Goal: Task Accomplishment & Management: Manage account settings

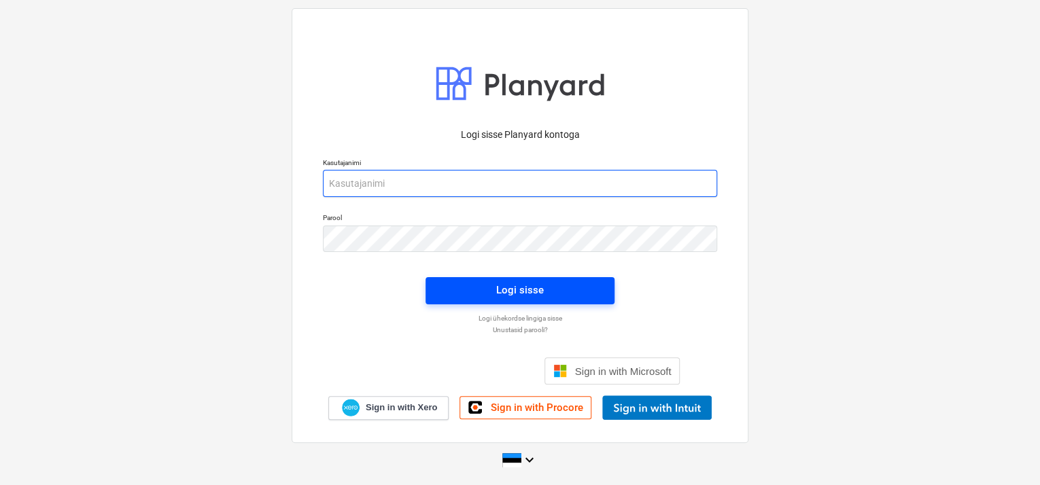
type input "[EMAIL_ADDRESS][DOMAIN_NAME]"
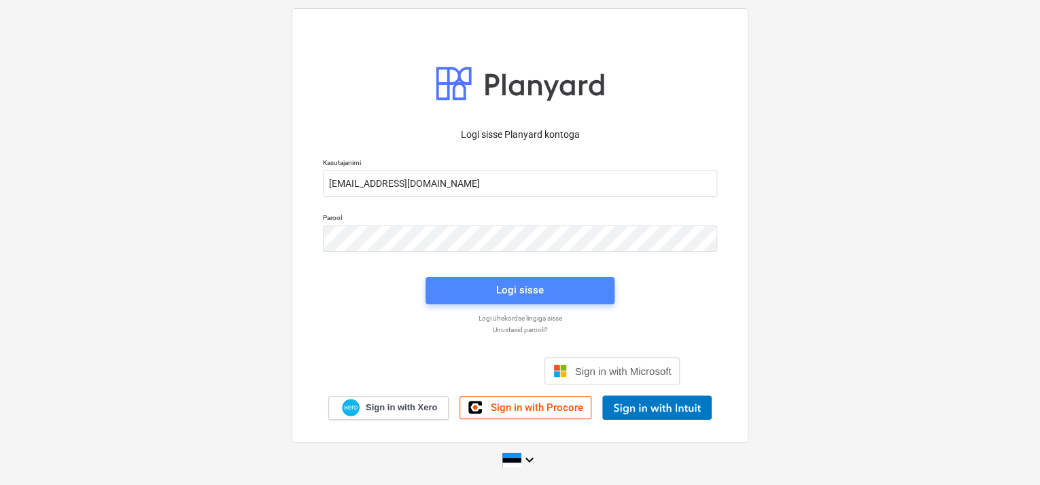
click at [582, 285] on span "Logi sisse" at bounding box center [520, 290] width 156 height 18
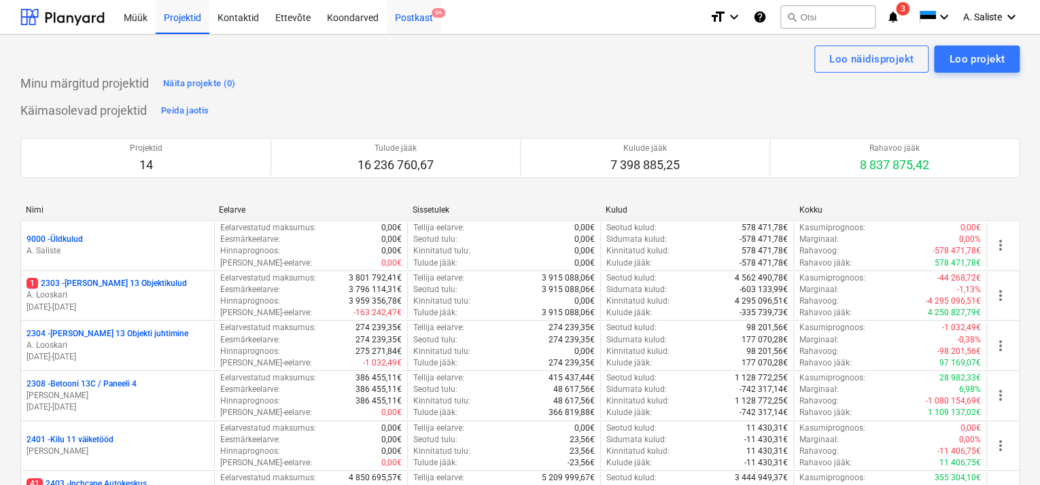
click at [391, 22] on div "Postkast 9+" at bounding box center [414, 16] width 54 height 35
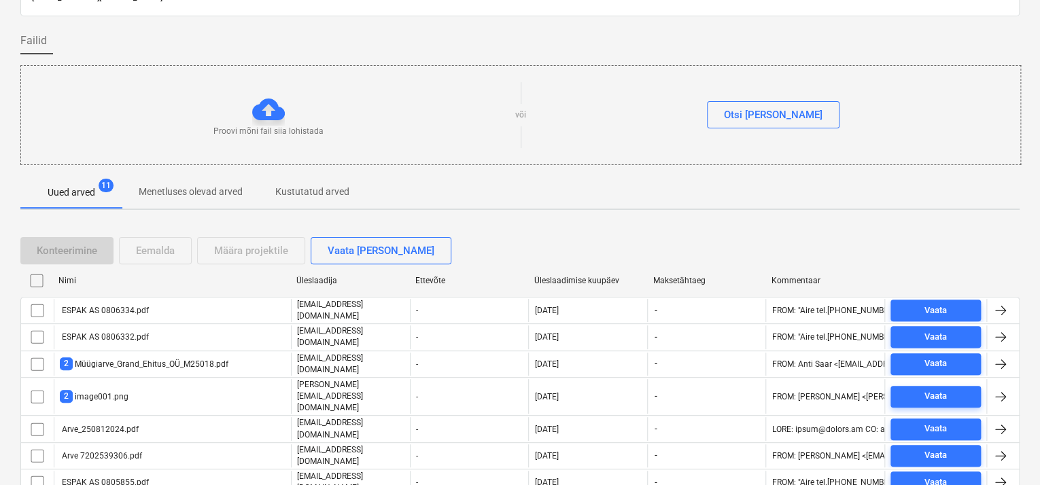
scroll to position [166, 0]
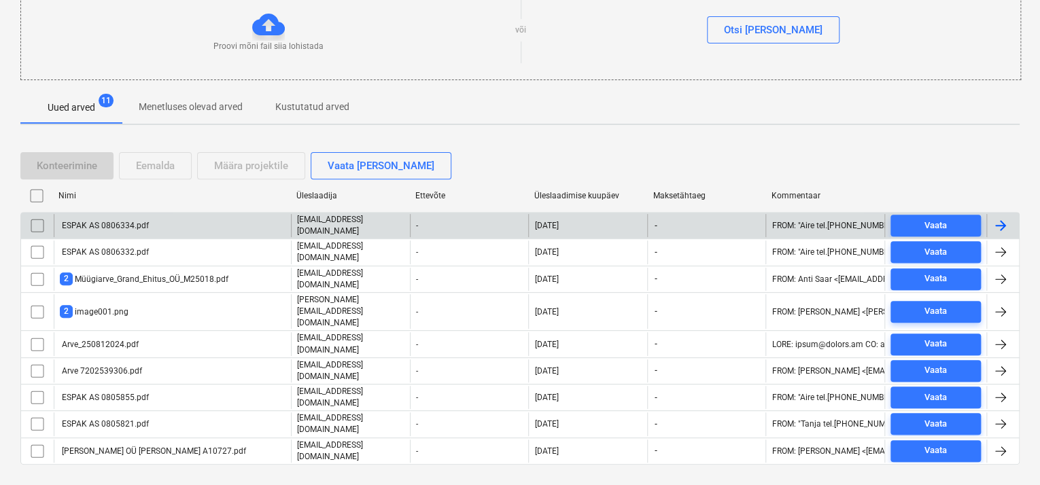
click at [155, 224] on div "ESPAK AS 0806334.pdf" at bounding box center [172, 225] width 237 height 23
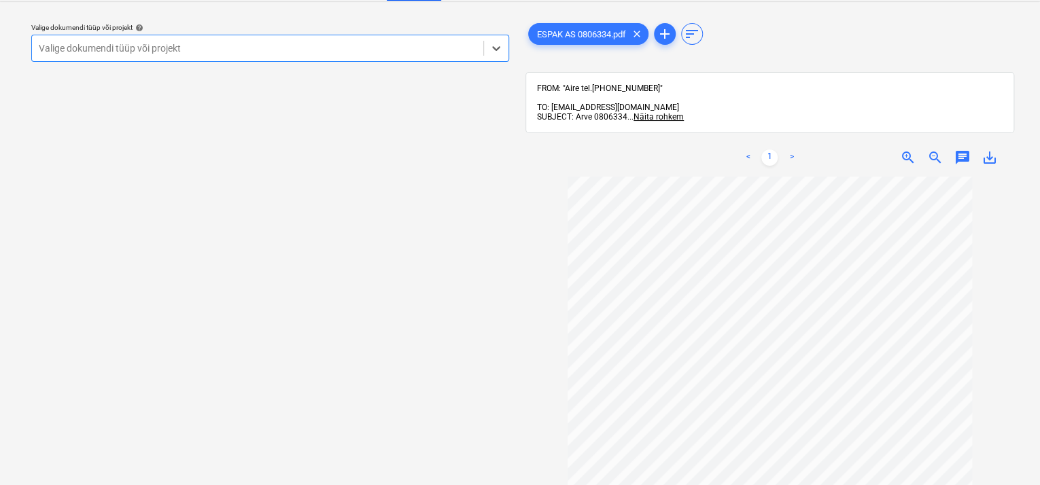
click at [427, 37] on div "Valige dokumendi tüüp või projekt" at bounding box center [270, 48] width 478 height 27
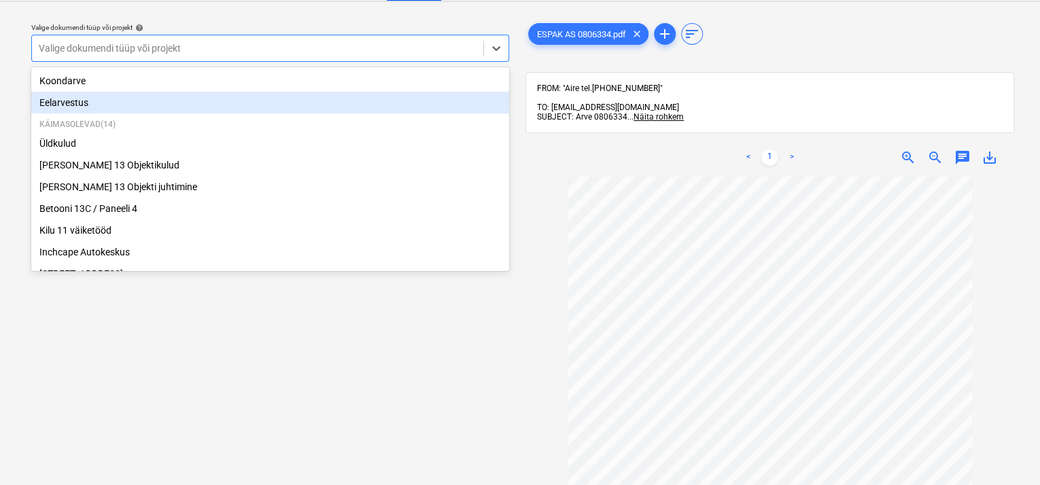
scroll to position [251, 0]
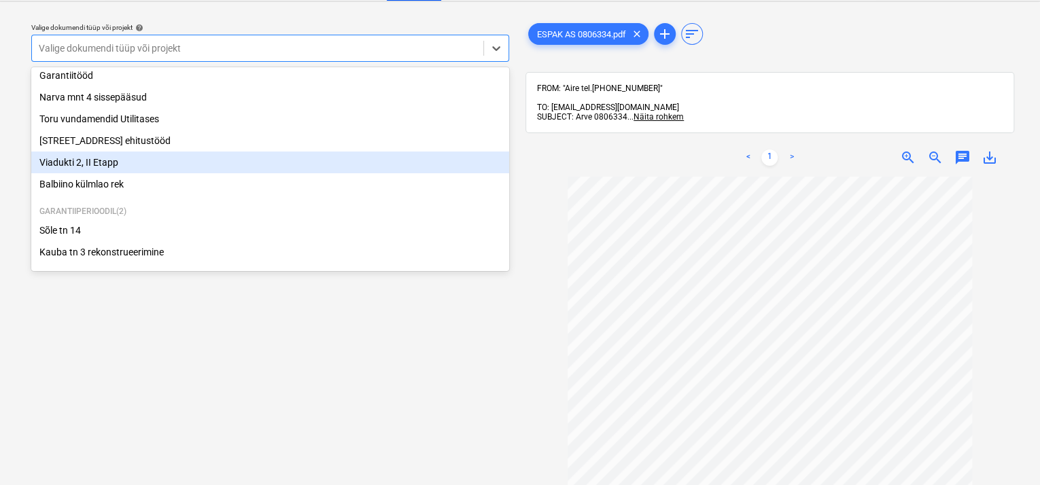
click at [135, 160] on div "Viadukti 2, II Etapp" at bounding box center [270, 163] width 478 height 22
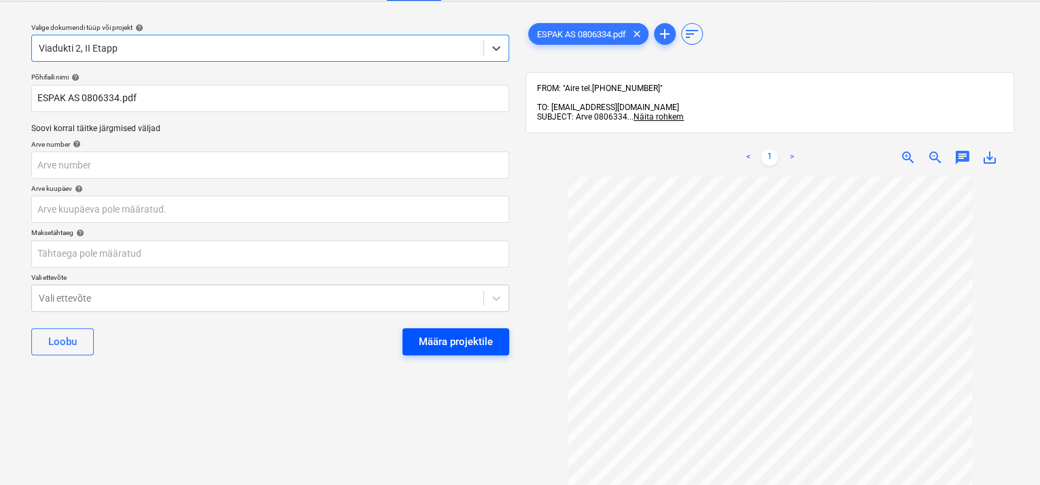
click at [432, 338] on div "Määra projektile" at bounding box center [456, 342] width 74 height 18
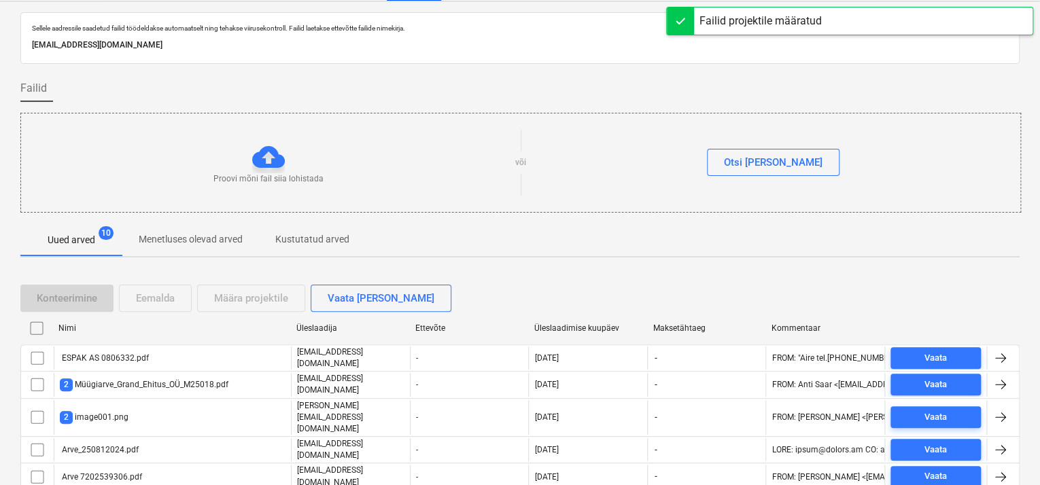
click at [181, 341] on div "Nimi Üleslaadija Ettevõte Üleslaadimise kuupäev Maksetähtaeg Kommentaar" at bounding box center [519, 330] width 999 height 27
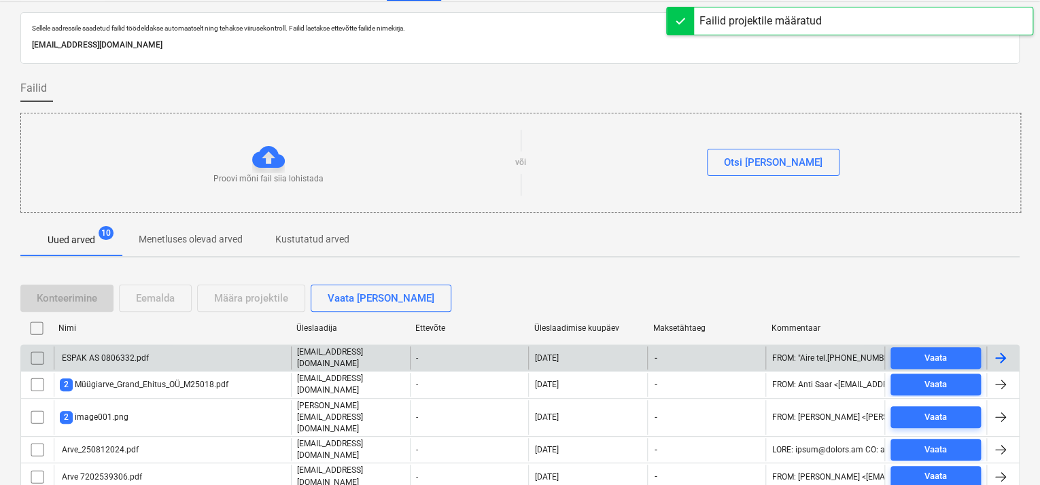
click at [178, 353] on div "ESPAK AS 0806332.pdf" at bounding box center [172, 358] width 237 height 23
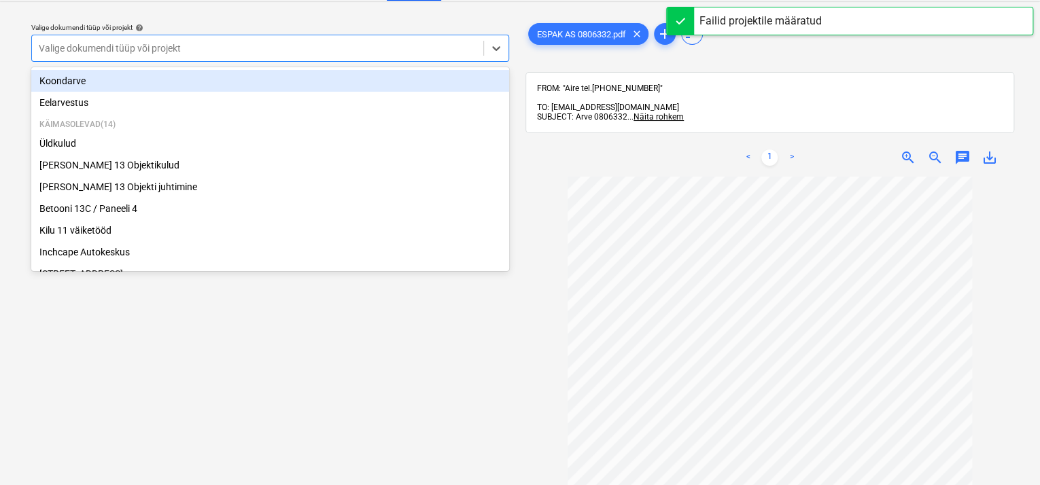
click at [383, 48] on div at bounding box center [258, 48] width 438 height 14
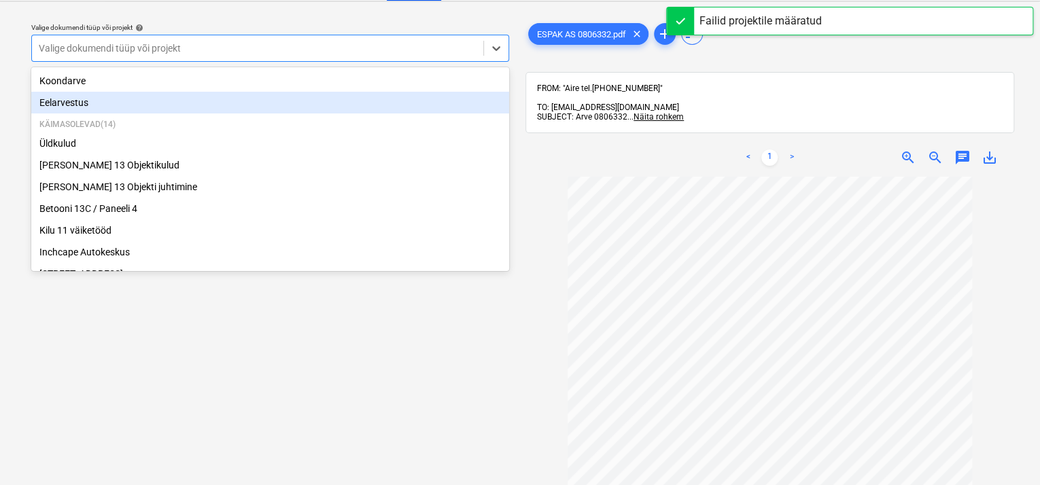
scroll to position [251, 0]
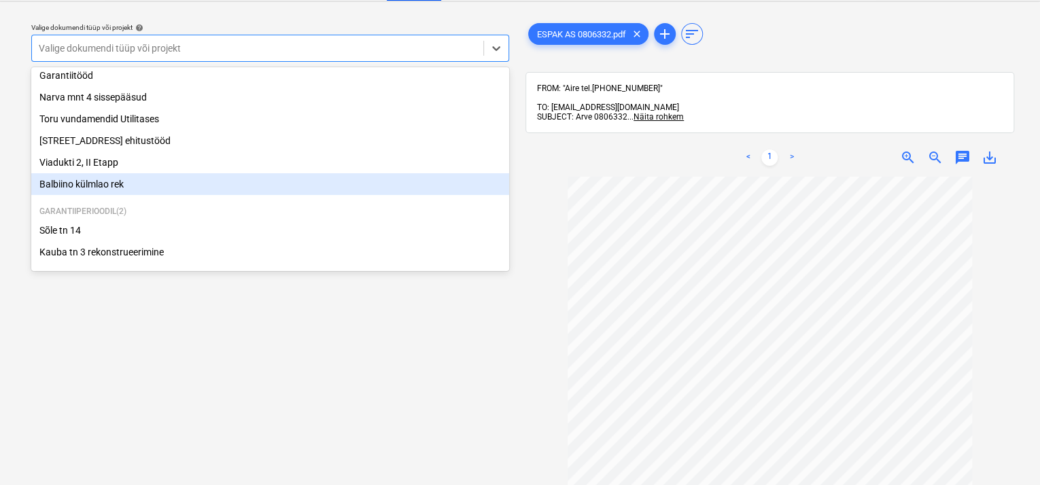
click at [107, 177] on div "Balbiino külmlao rek" at bounding box center [270, 184] width 478 height 22
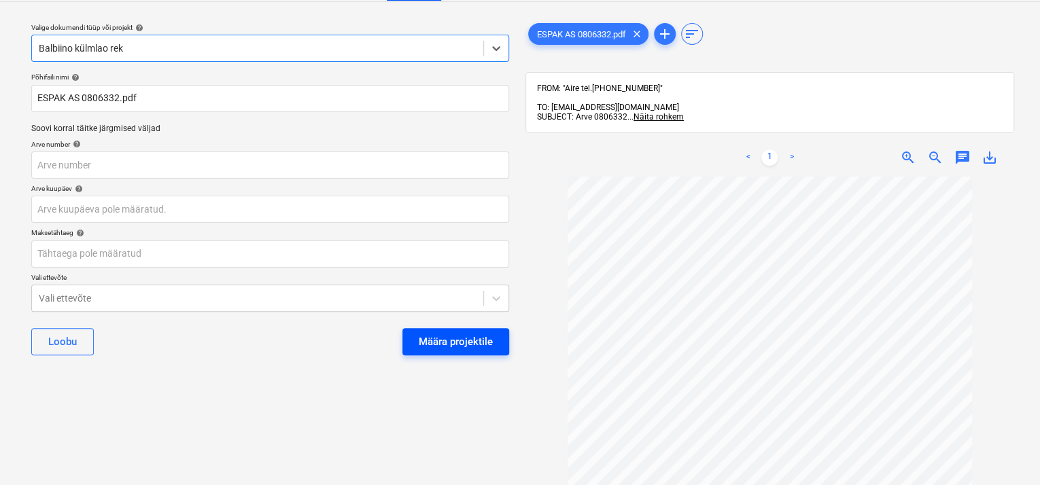
click at [408, 334] on button "Määra projektile" at bounding box center [455, 341] width 107 height 27
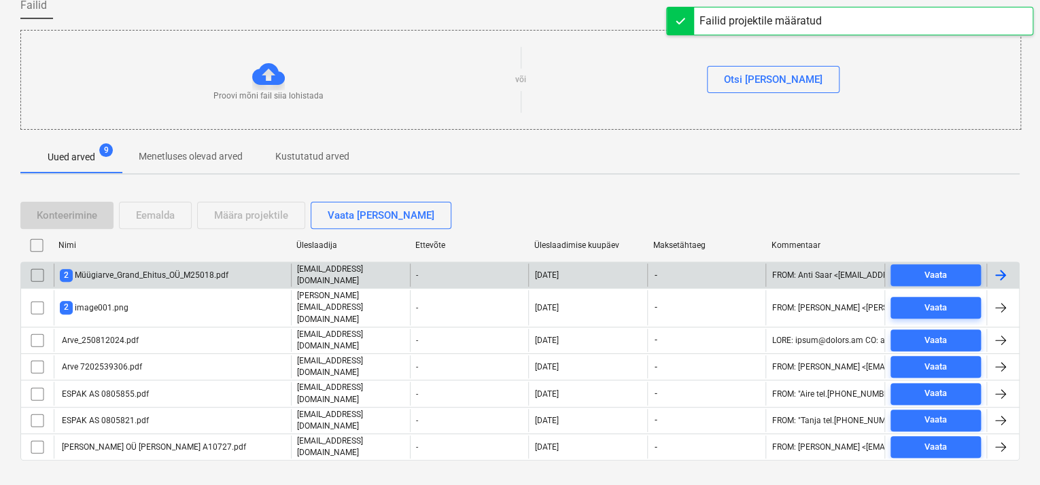
click at [139, 269] on div "2 Müügiarve_Grand_Ehitus_OÜ_M25018.pdf" at bounding box center [144, 275] width 169 height 13
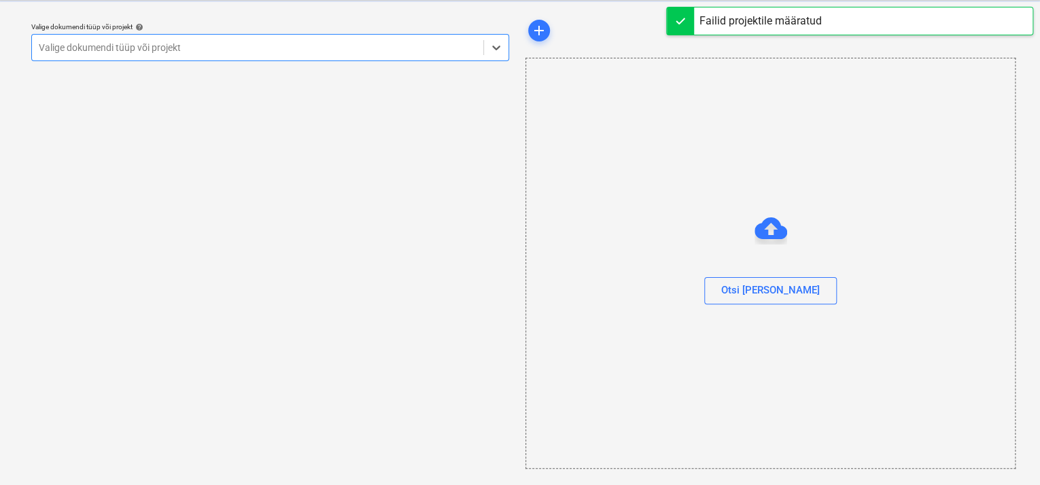
scroll to position [33, 0]
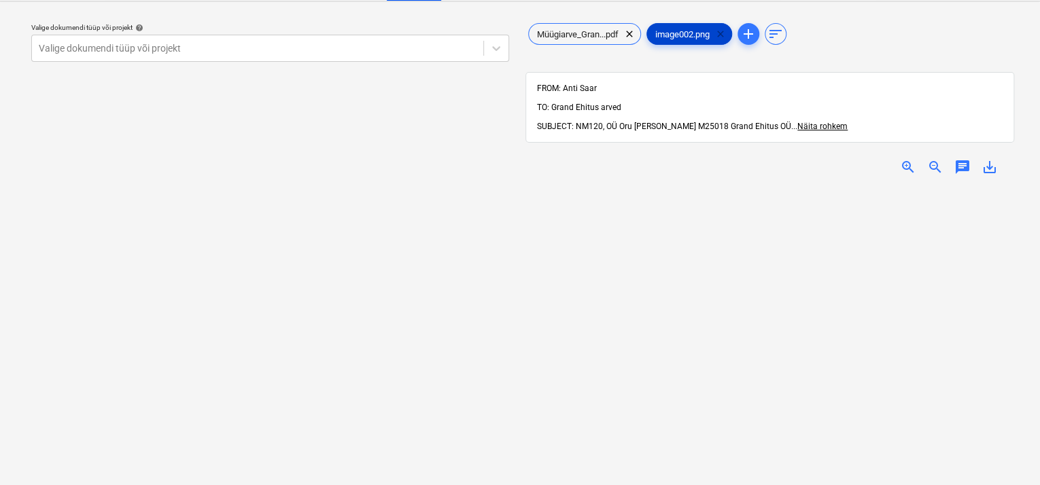
click at [724, 36] on span "clear" at bounding box center [720, 34] width 16 height 16
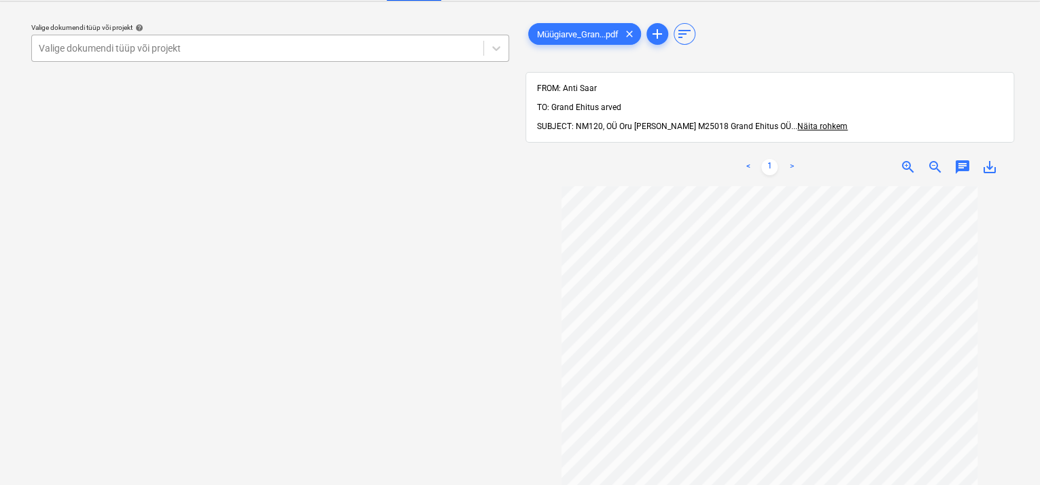
click at [416, 50] on div at bounding box center [258, 48] width 438 height 14
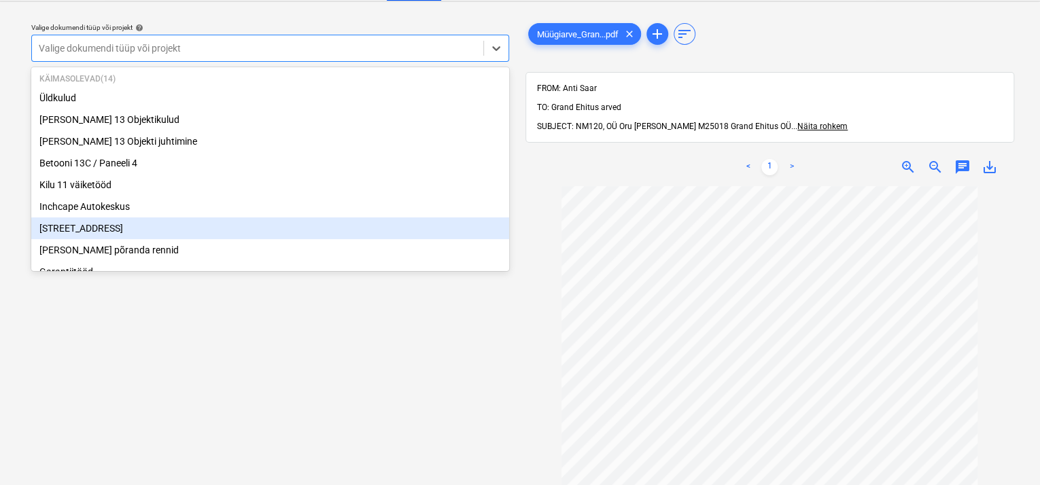
scroll to position [68, 0]
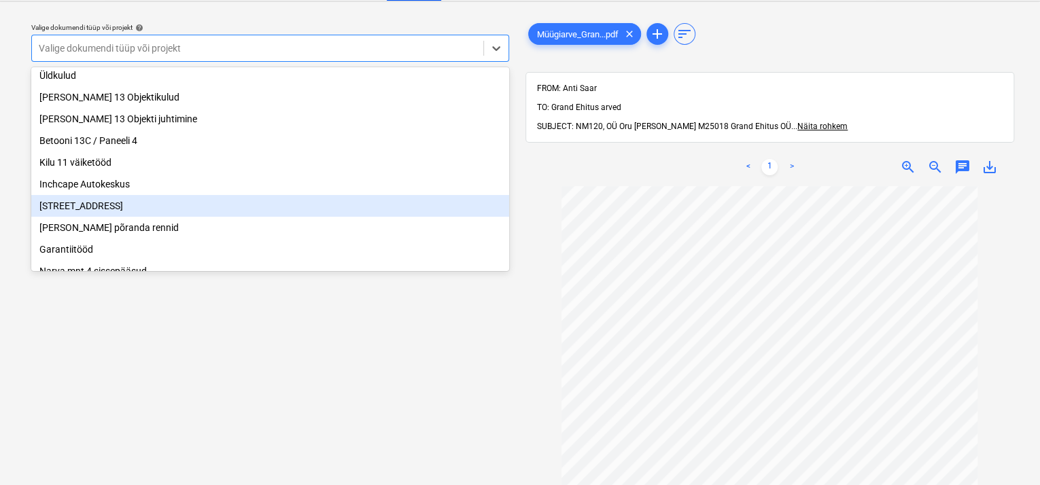
click at [109, 211] on div "[STREET_ADDRESS]" at bounding box center [270, 206] width 478 height 22
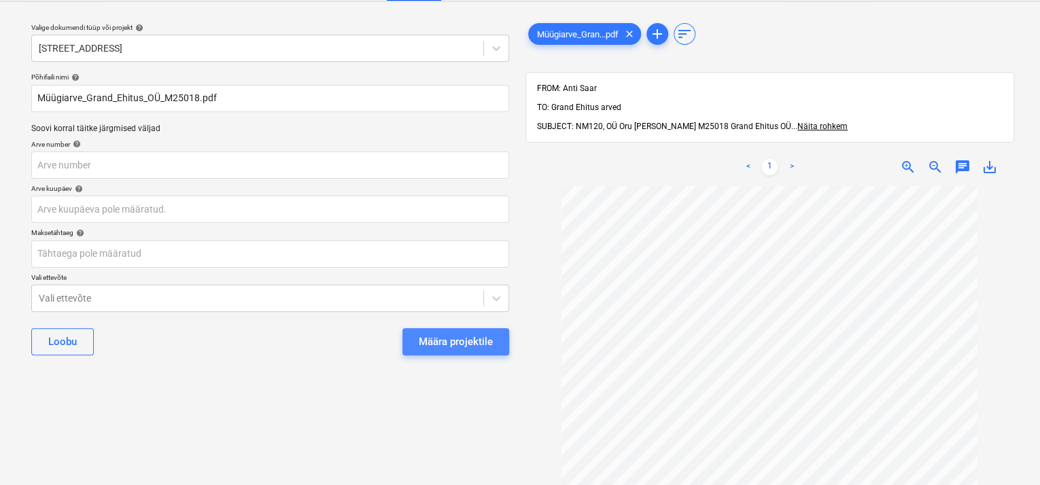
click at [455, 336] on div "Määra projektile" at bounding box center [456, 342] width 74 height 18
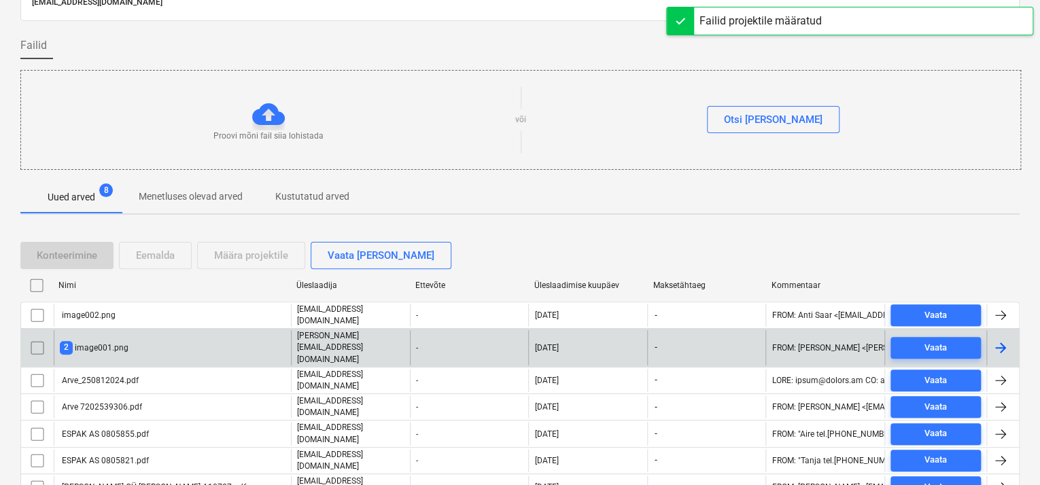
scroll to position [116, 0]
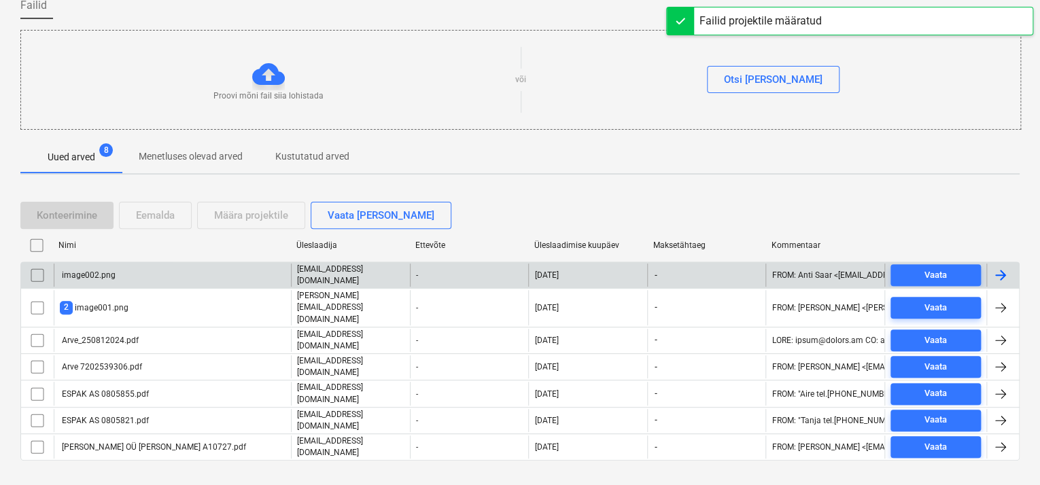
click at [44, 269] on input "checkbox" at bounding box center [38, 275] width 22 height 22
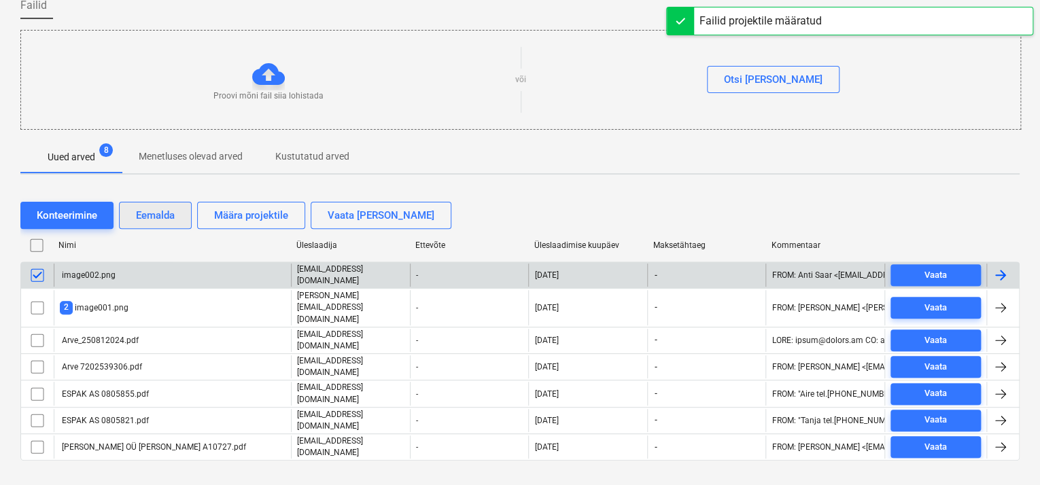
click at [180, 220] on button "Eemalda" at bounding box center [155, 215] width 73 height 27
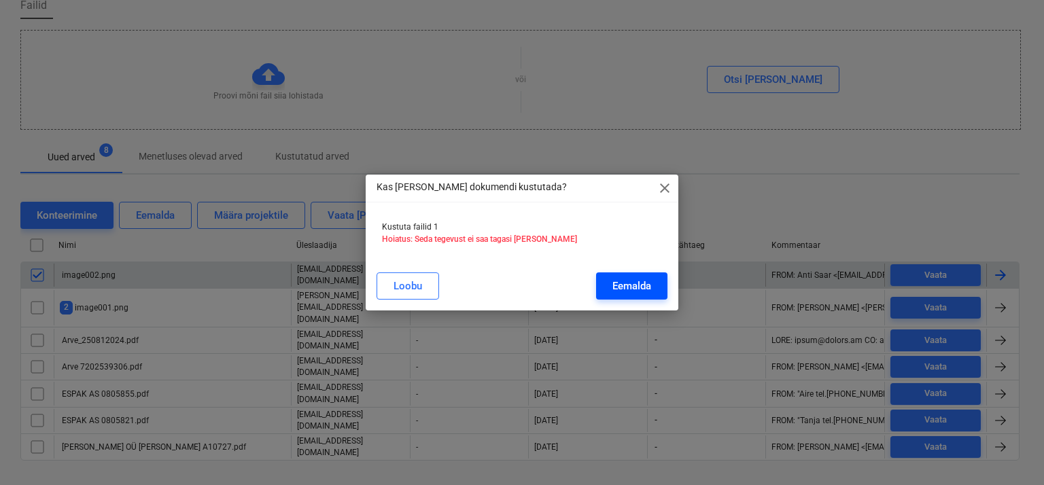
click at [658, 292] on button "Eemalda" at bounding box center [631, 286] width 71 height 27
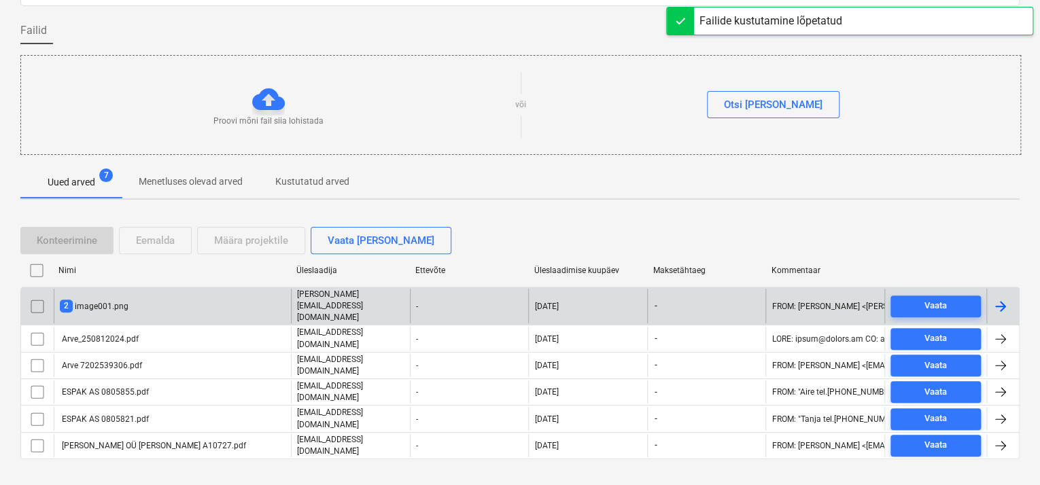
click at [139, 296] on div "2 image001.png" at bounding box center [172, 306] width 237 height 35
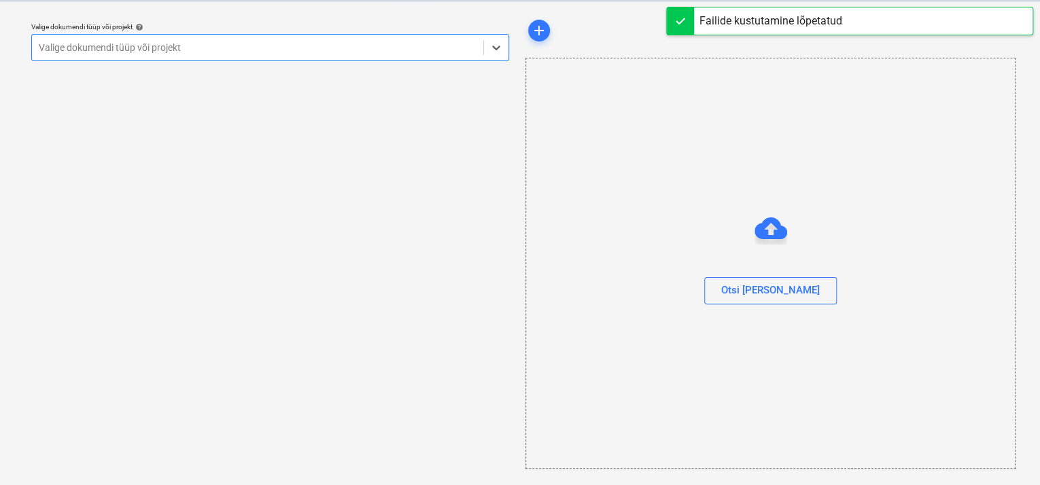
scroll to position [33, 0]
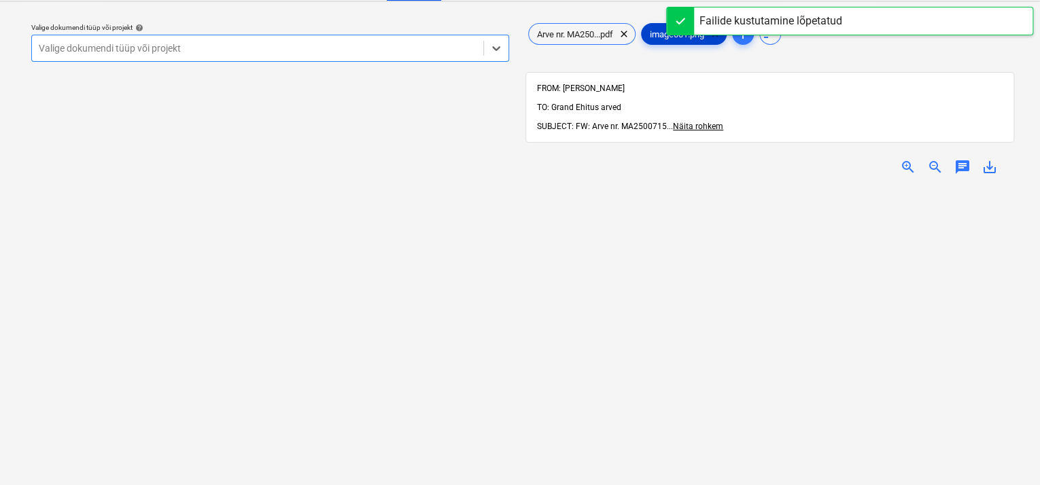
click at [719, 38] on span "clear" at bounding box center [715, 34] width 16 height 16
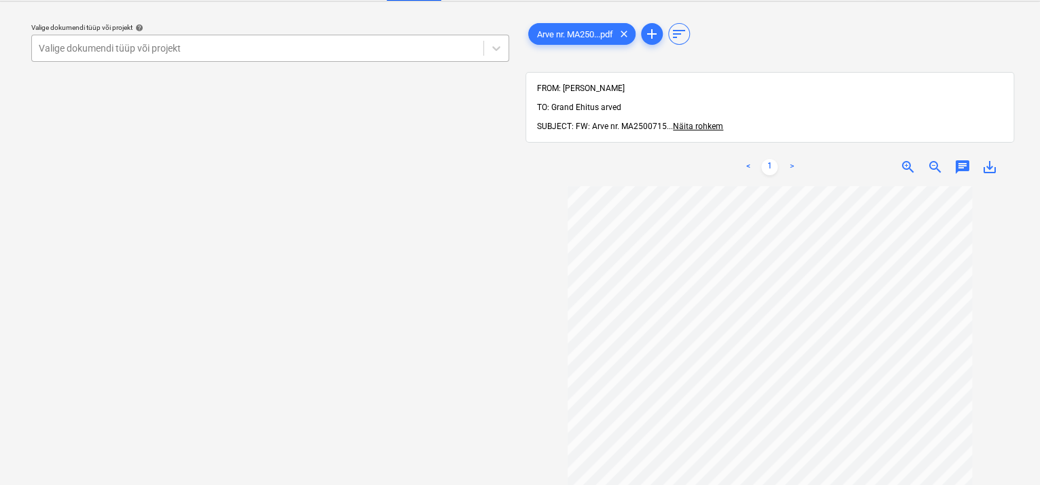
drag, startPoint x: 353, startPoint y: 46, endPoint x: 332, endPoint y: 54, distance: 22.9
click at [348, 48] on div at bounding box center [258, 48] width 438 height 14
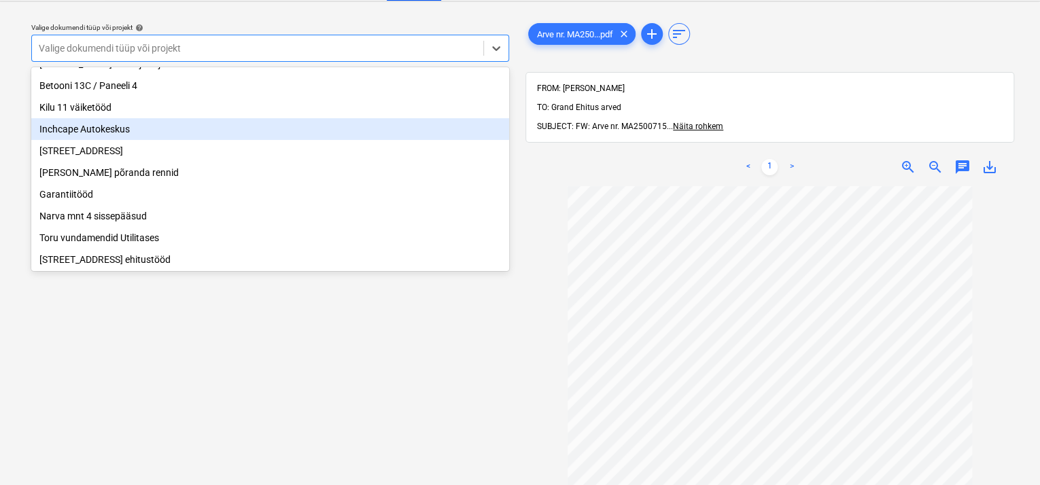
scroll to position [115, 0]
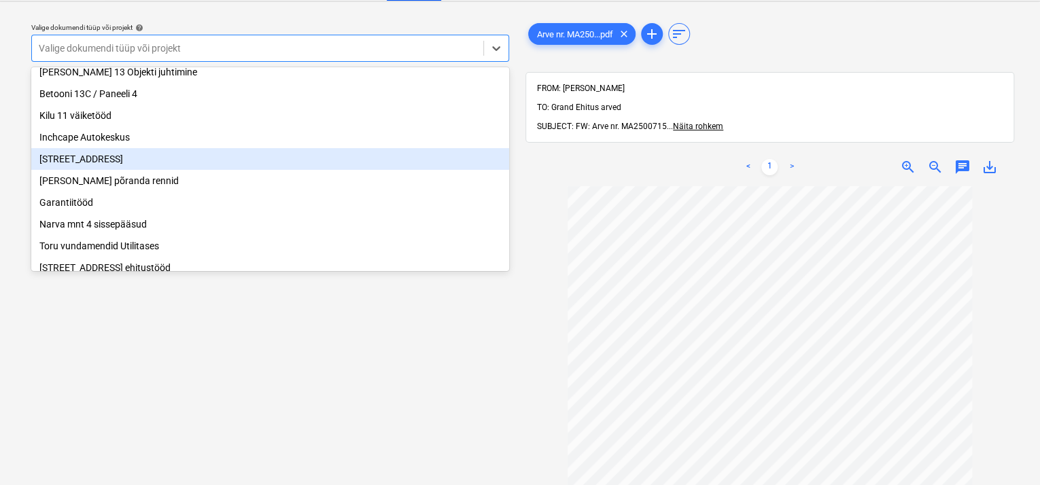
click at [97, 160] on div "[STREET_ADDRESS]" at bounding box center [270, 159] width 478 height 22
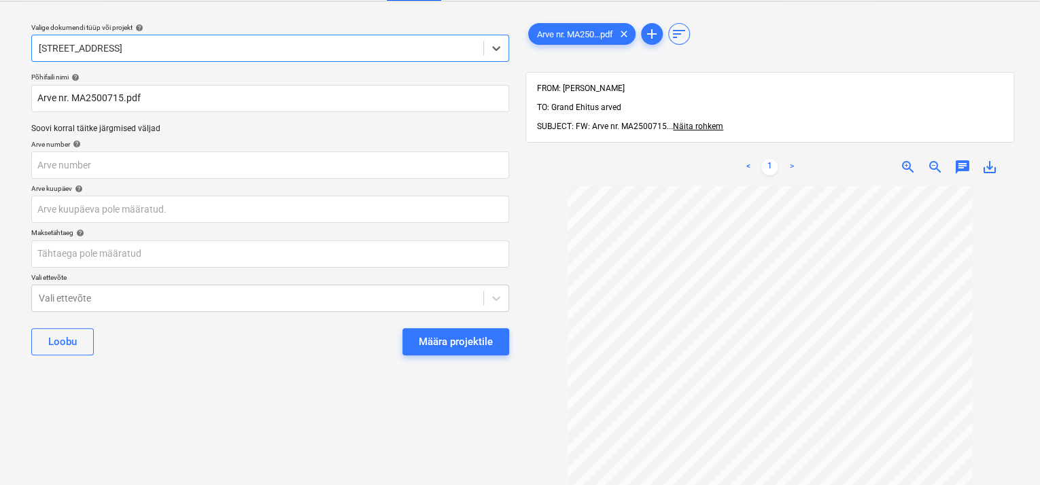
click at [430, 339] on div "Määra projektile" at bounding box center [456, 342] width 74 height 18
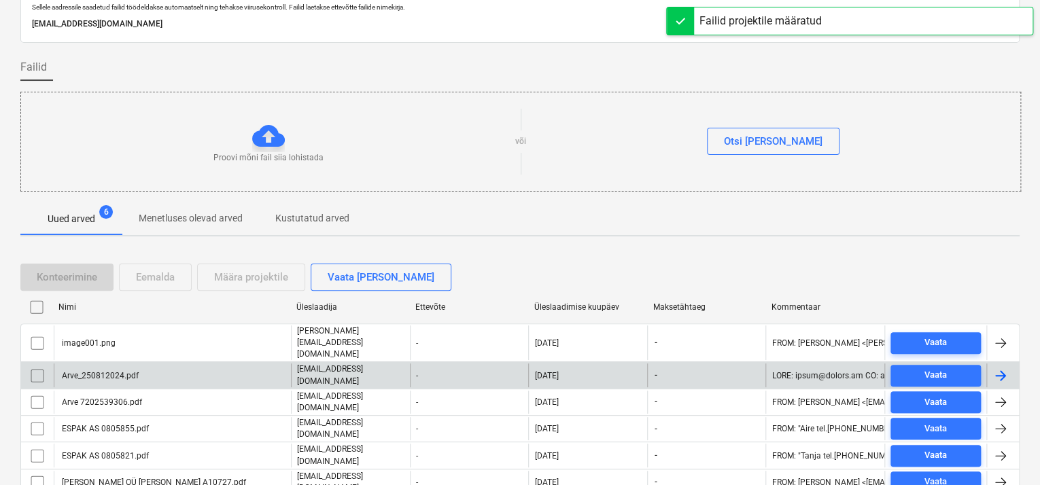
scroll to position [91, 0]
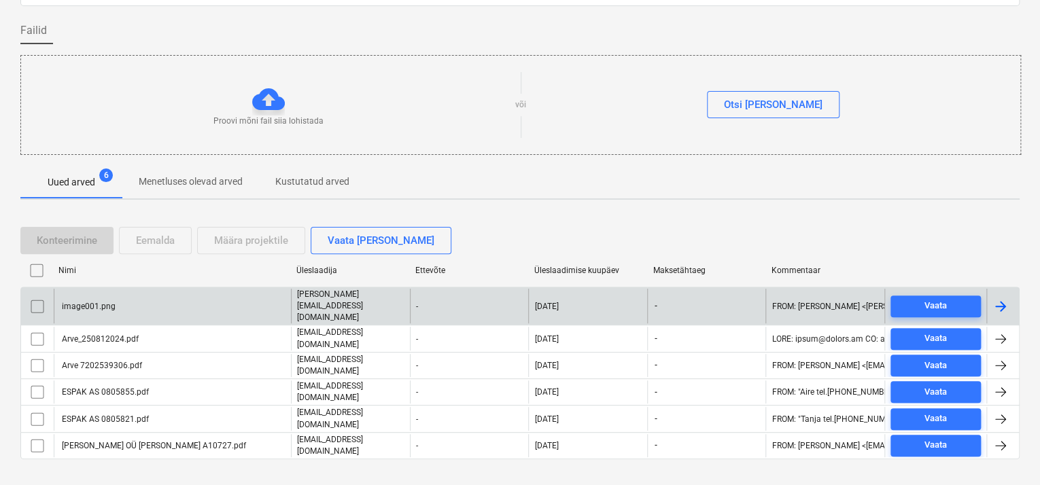
click at [39, 302] on input "checkbox" at bounding box center [38, 307] width 22 height 22
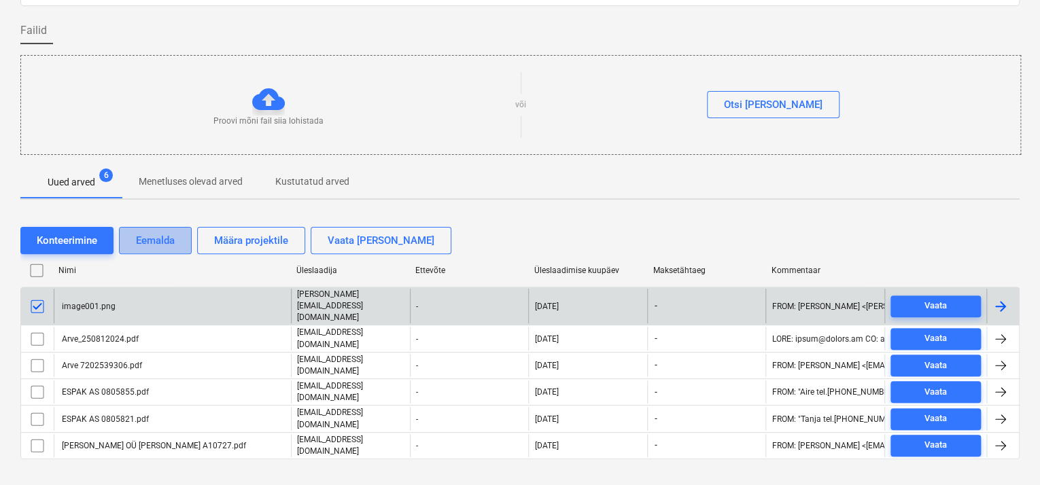
click at [147, 240] on div "Eemalda" at bounding box center [155, 241] width 39 height 18
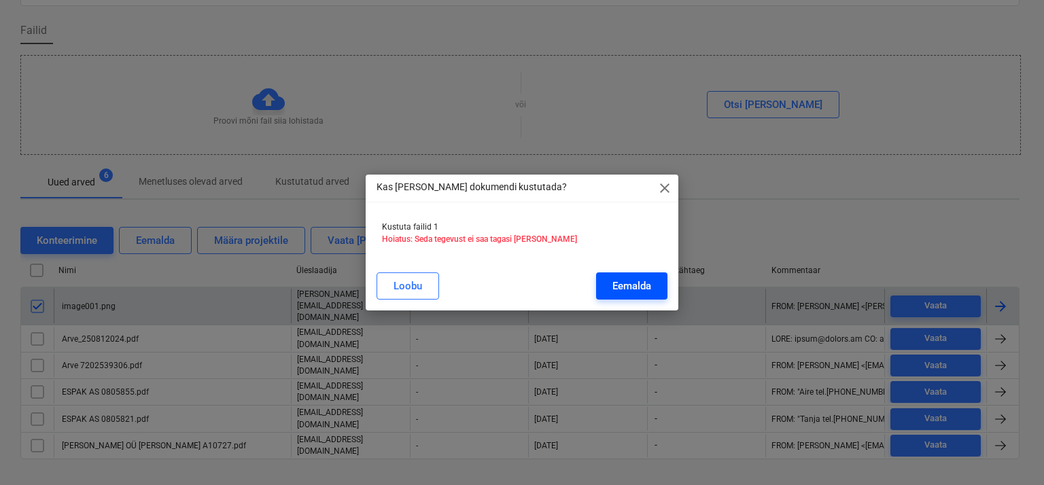
click at [628, 284] on div "Eemalda" at bounding box center [631, 286] width 39 height 18
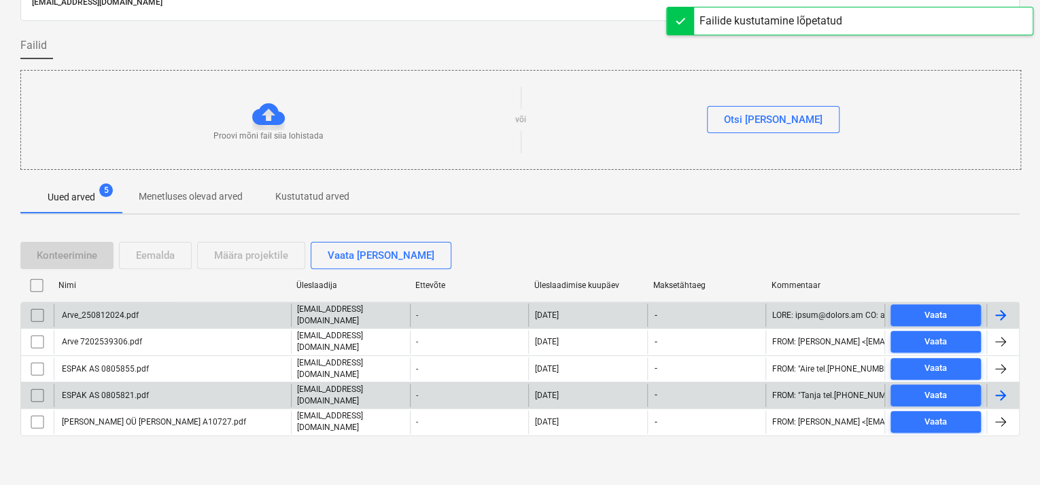
scroll to position [66, 0]
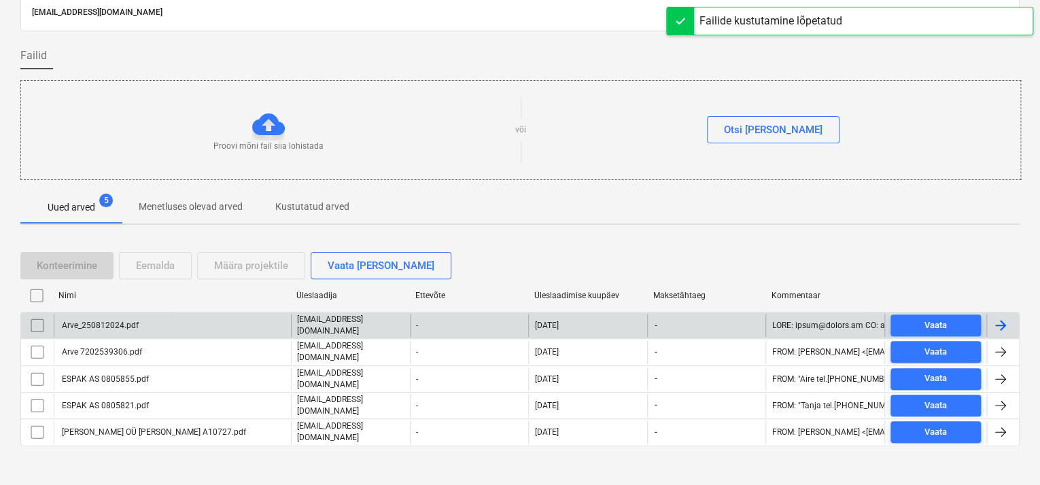
click at [125, 326] on div "Arve_250812024.pdf" at bounding box center [99, 326] width 79 height 10
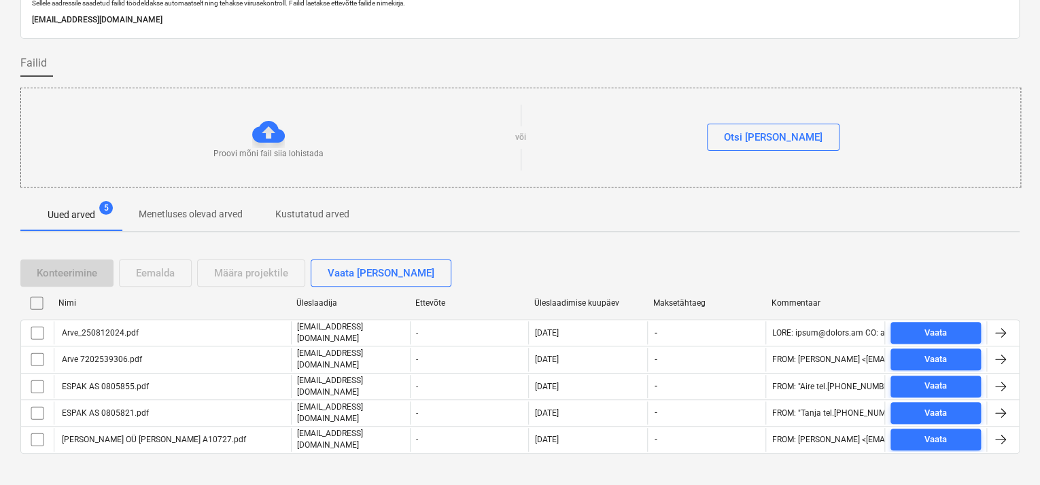
scroll to position [66, 0]
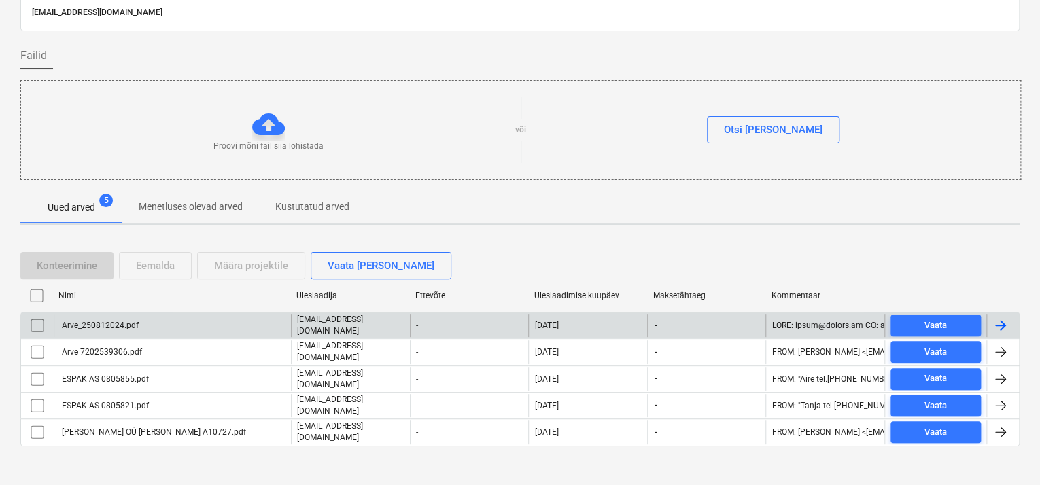
click at [99, 315] on div "Arve_250812024.pdf" at bounding box center [172, 325] width 237 height 23
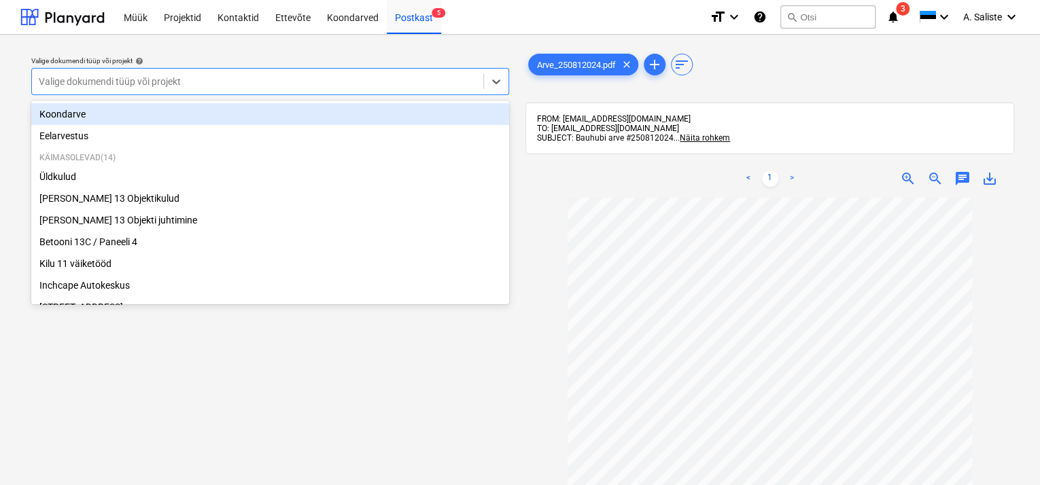
click at [453, 86] on div at bounding box center [258, 82] width 438 height 14
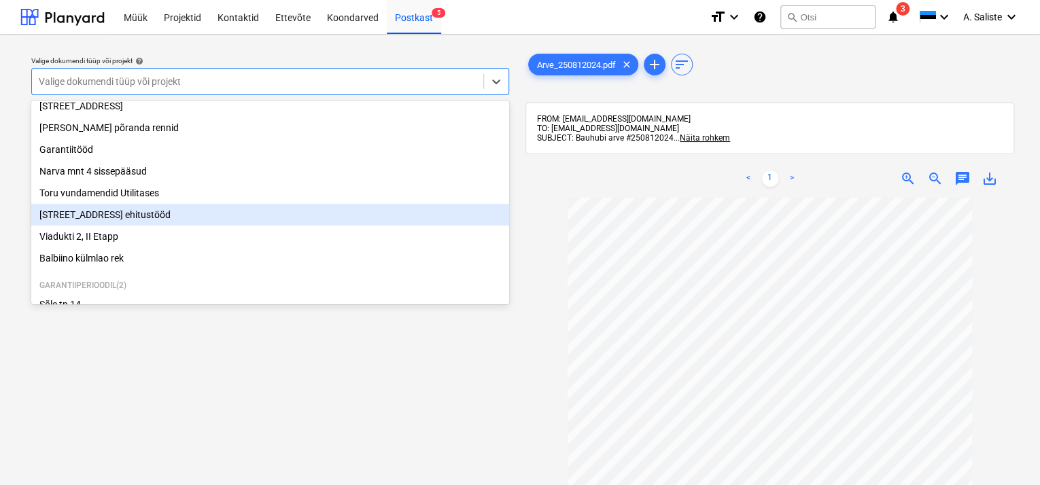
scroll to position [183, 0]
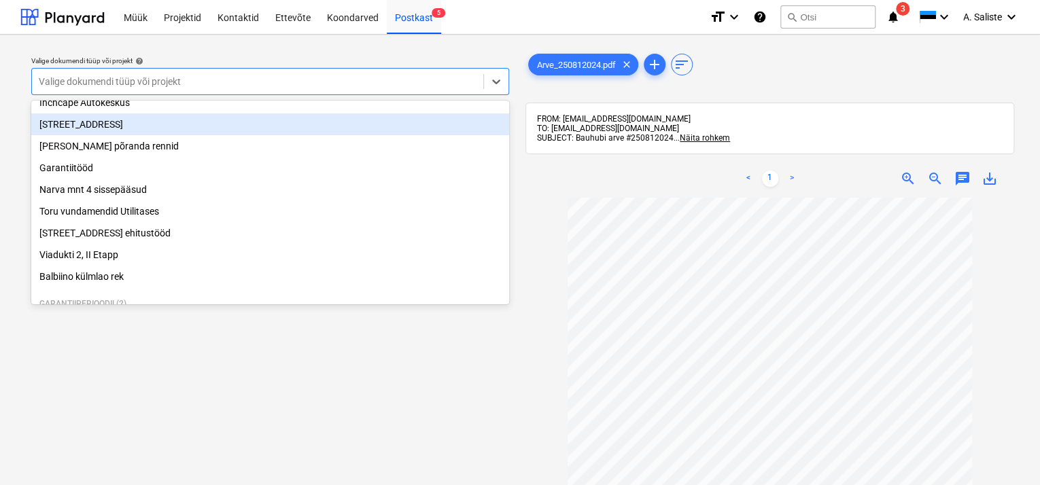
click at [160, 131] on div "[STREET_ADDRESS]" at bounding box center [270, 125] width 478 height 22
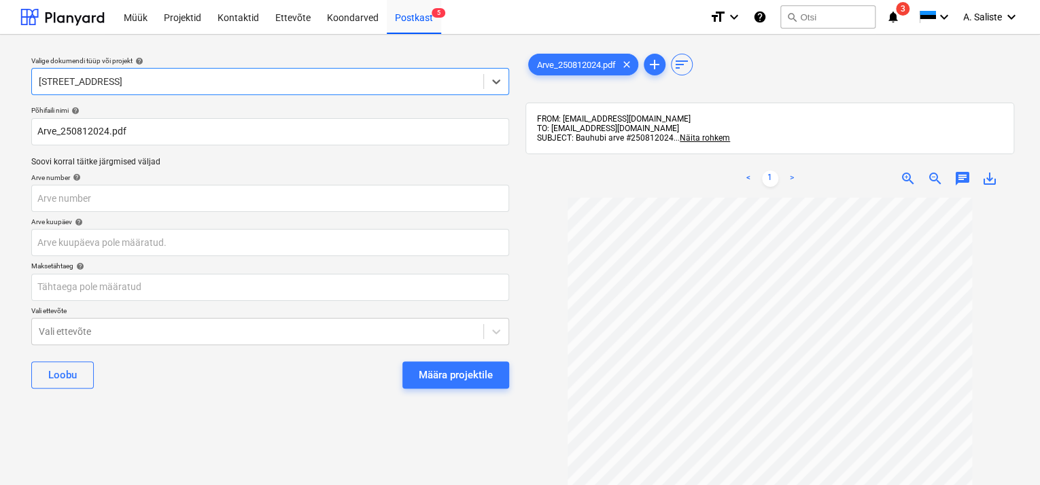
click at [424, 377] on div "Määra projektile" at bounding box center [456, 375] width 74 height 18
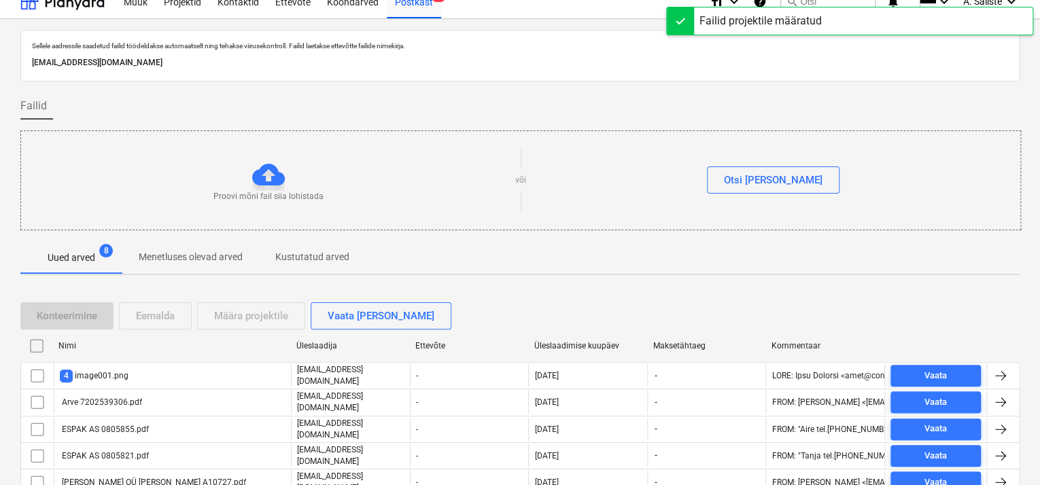
scroll to position [66, 0]
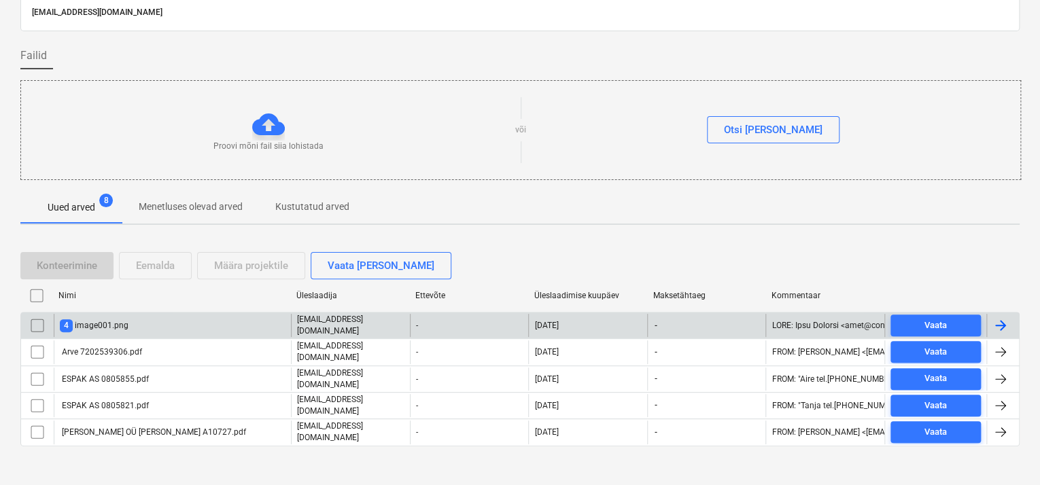
click at [118, 326] on div "4 image001.png" at bounding box center [94, 325] width 69 height 13
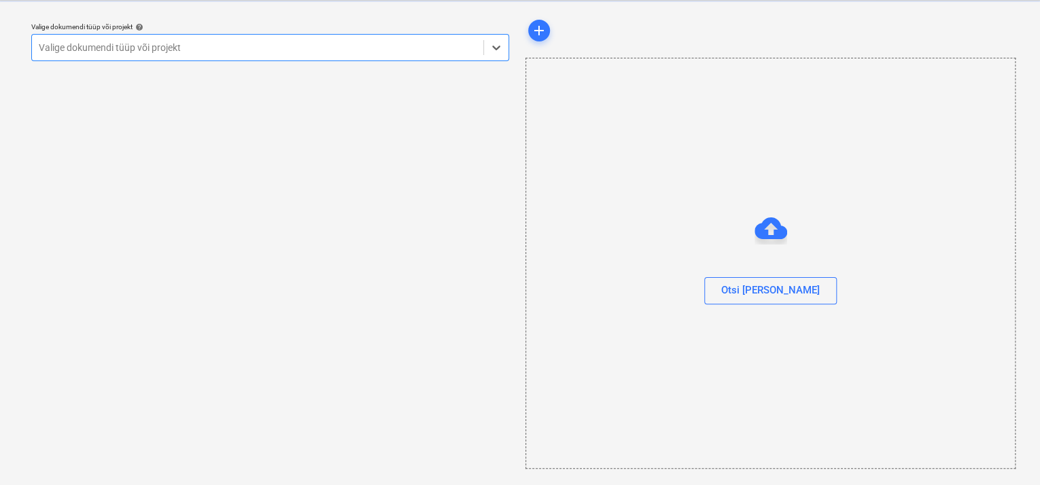
scroll to position [33, 0]
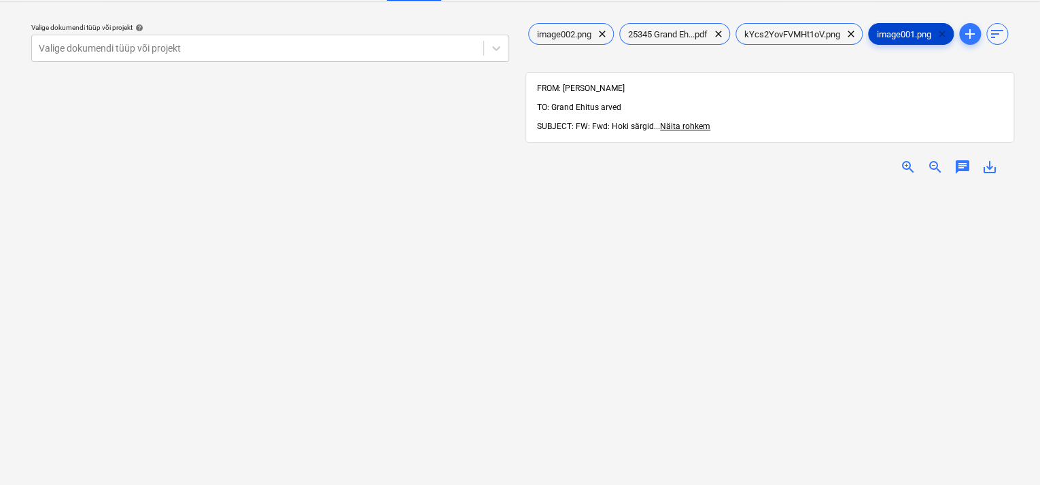
click at [950, 32] on span "clear" at bounding box center [942, 34] width 16 height 16
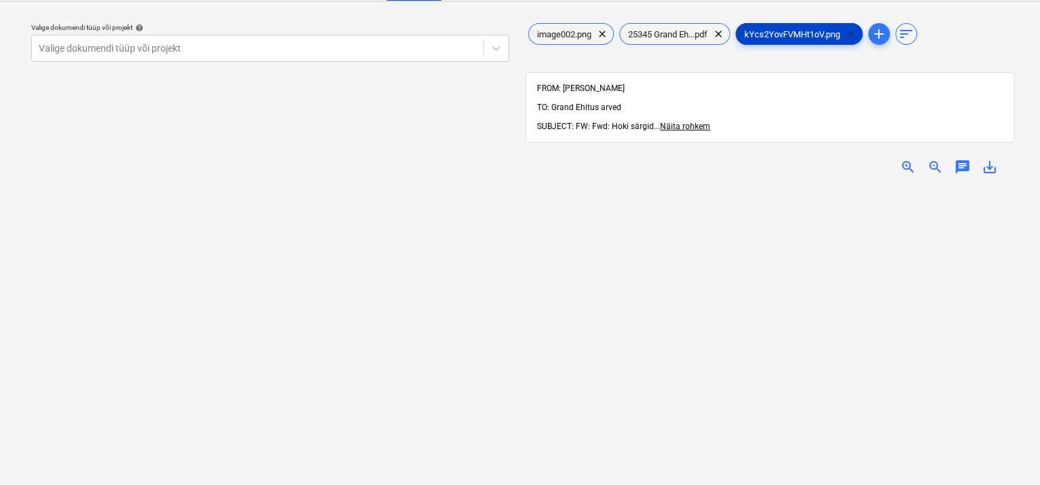
drag, startPoint x: 853, startPoint y: 29, endPoint x: 861, endPoint y: 37, distance: 11.1
click at [856, 32] on span "clear" at bounding box center [851, 34] width 16 height 16
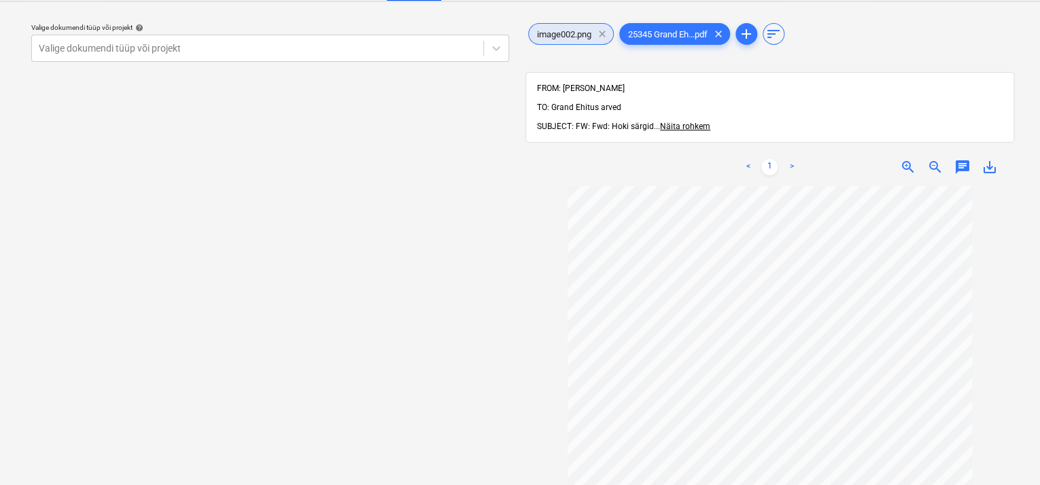
click at [603, 37] on span "clear" at bounding box center [602, 34] width 16 height 16
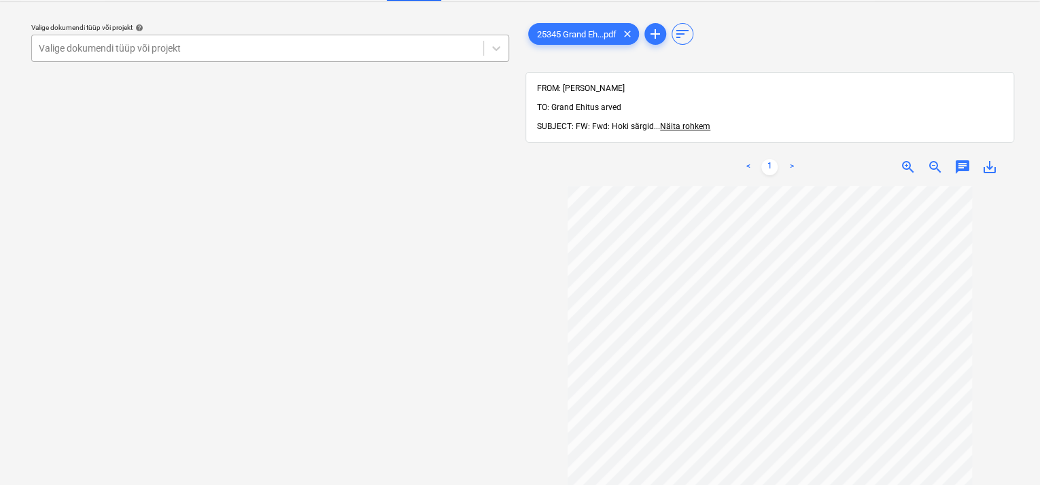
drag, startPoint x: 313, startPoint y: 44, endPoint x: 296, endPoint y: 56, distance: 20.4
click at [313, 48] on div at bounding box center [258, 48] width 438 height 14
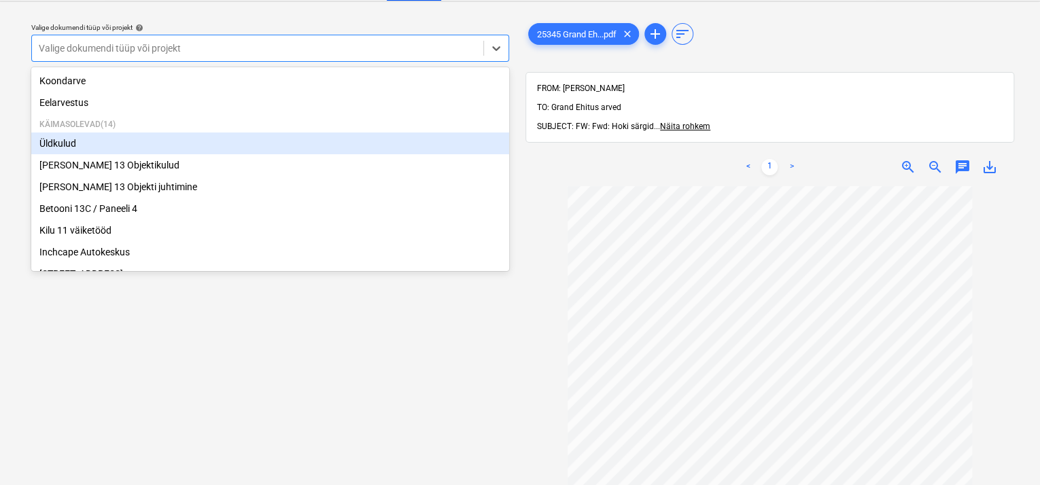
click at [143, 145] on div "Üldkulud" at bounding box center [270, 144] width 478 height 22
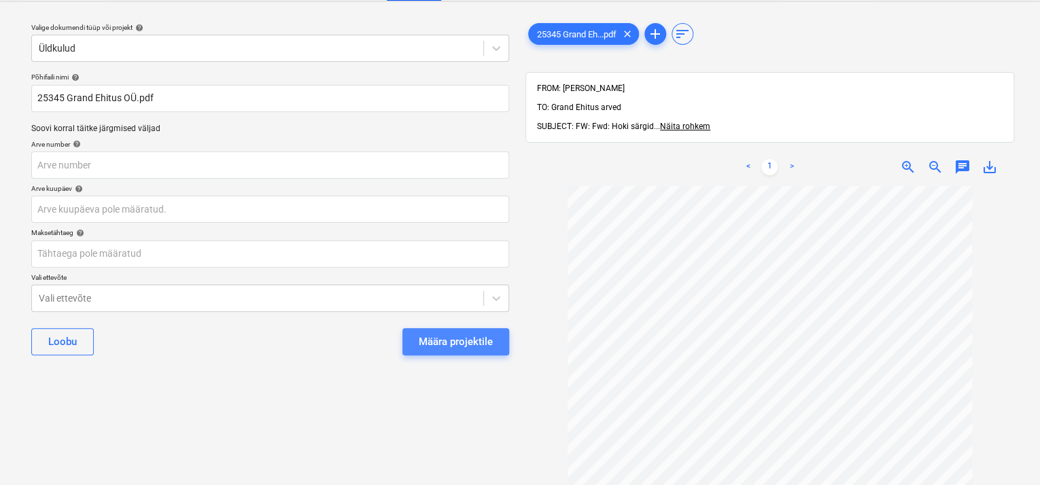
click at [456, 334] on div "Määra projektile" at bounding box center [456, 342] width 74 height 18
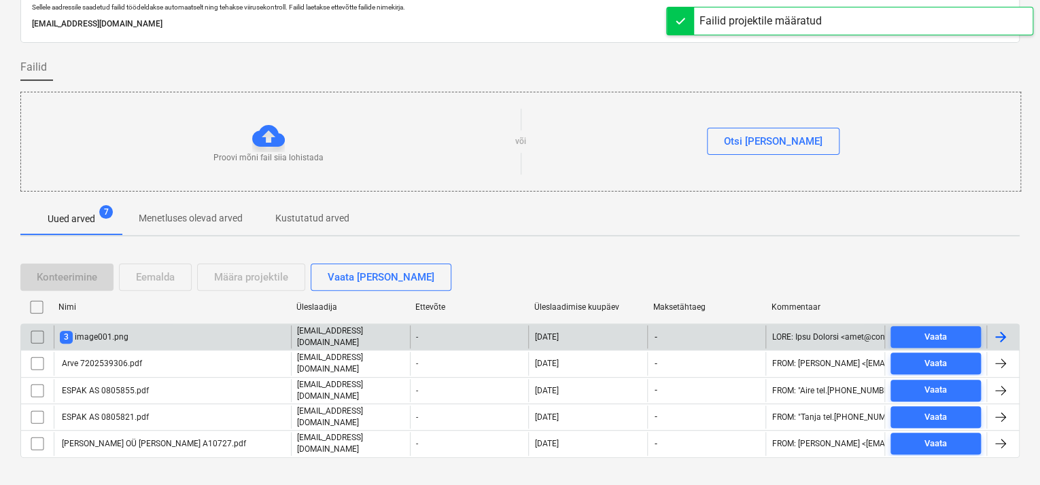
scroll to position [66, 0]
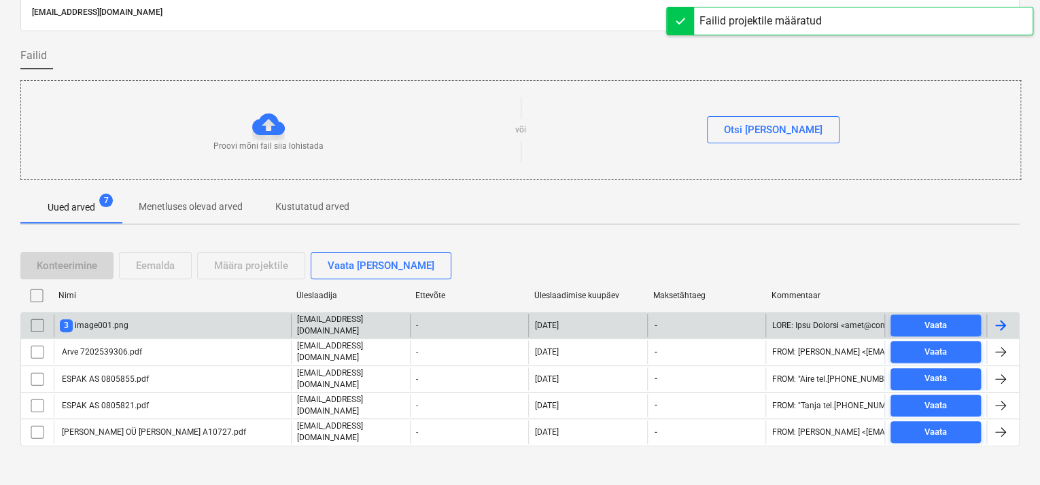
click at [35, 323] on input "checkbox" at bounding box center [38, 326] width 22 height 22
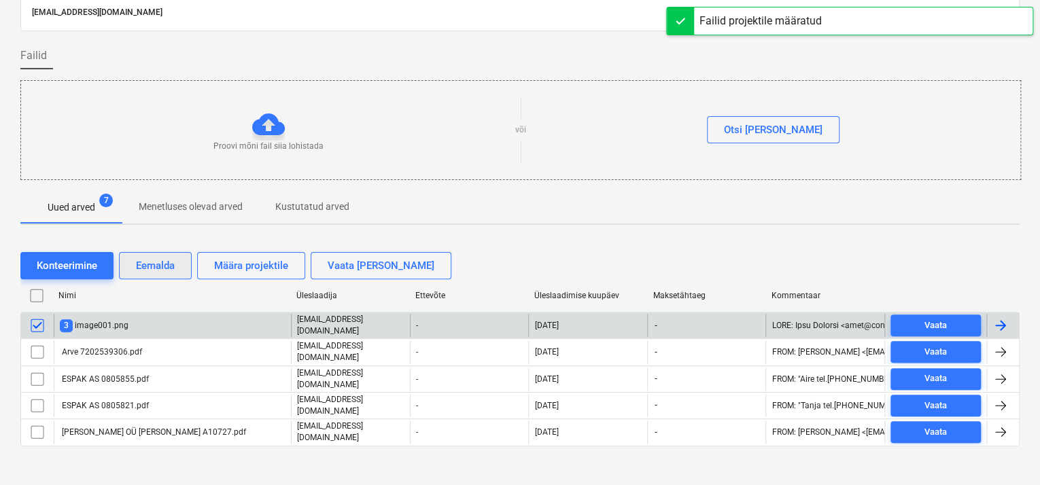
click at [160, 260] on div "Eemalda" at bounding box center [155, 266] width 39 height 18
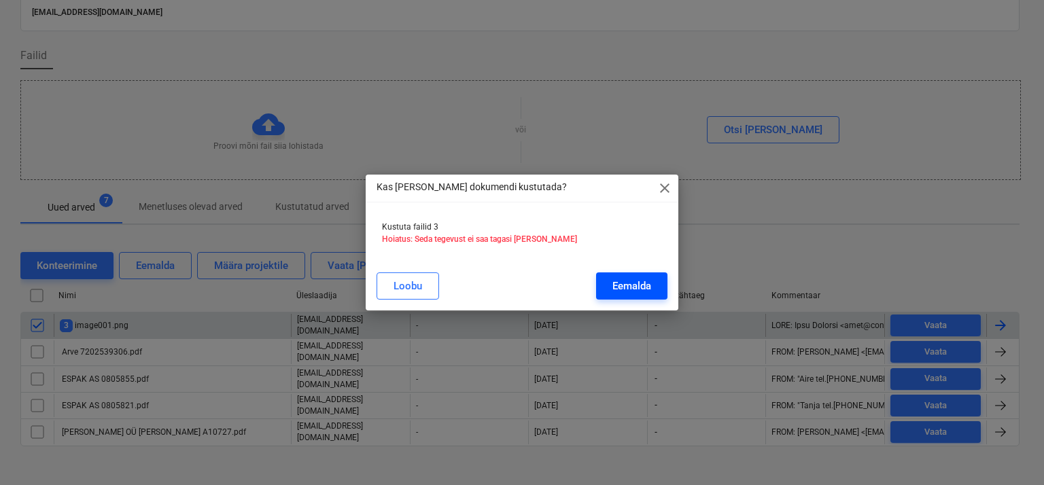
click at [623, 284] on div "Eemalda" at bounding box center [631, 286] width 39 height 18
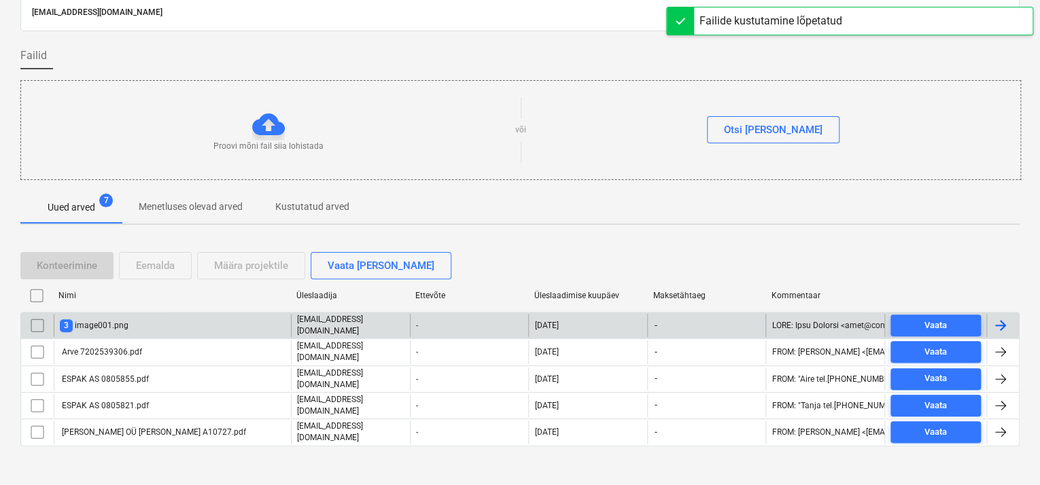
scroll to position [41, 0]
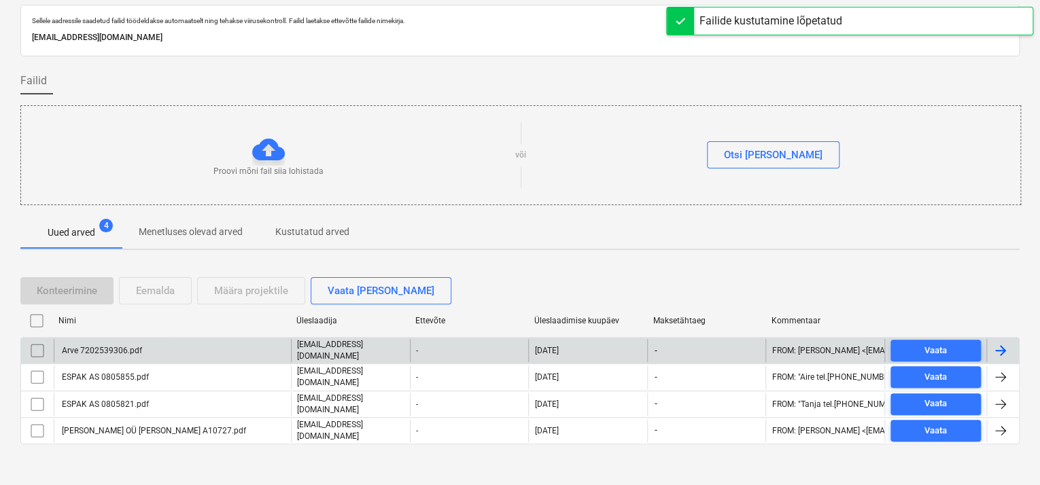
click at [136, 353] on div "Arve 7202539306.pdf" at bounding box center [101, 351] width 82 height 10
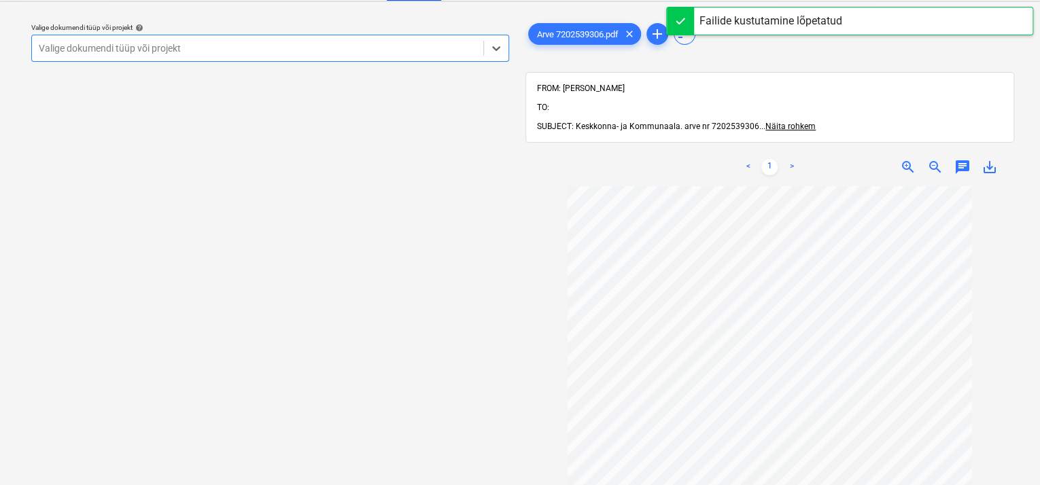
click at [343, 44] on div at bounding box center [258, 48] width 438 height 14
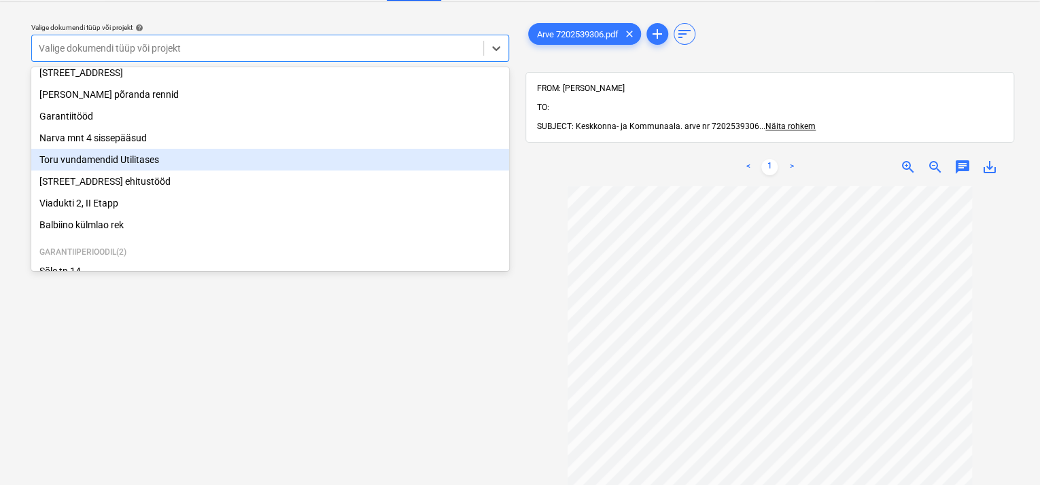
scroll to position [183, 0]
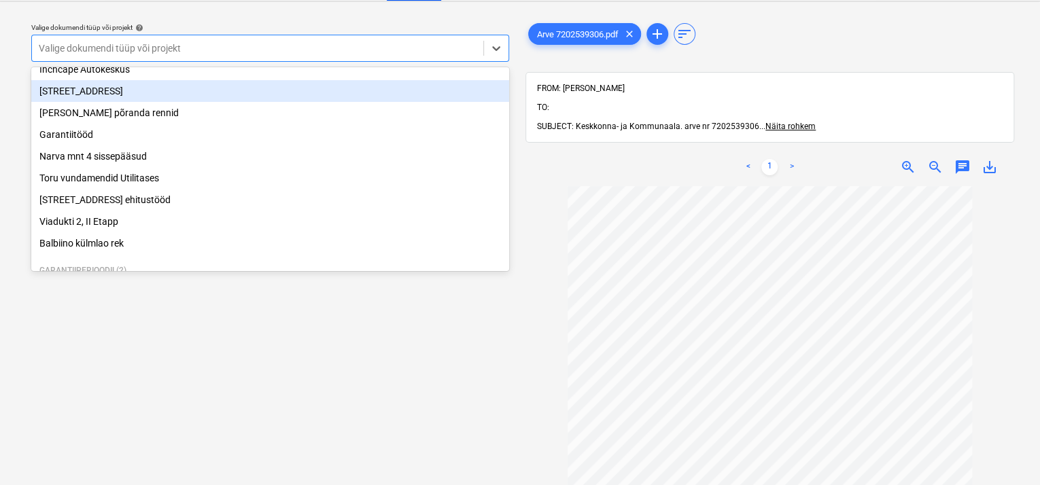
click at [161, 88] on div "[STREET_ADDRESS]" at bounding box center [270, 91] width 478 height 22
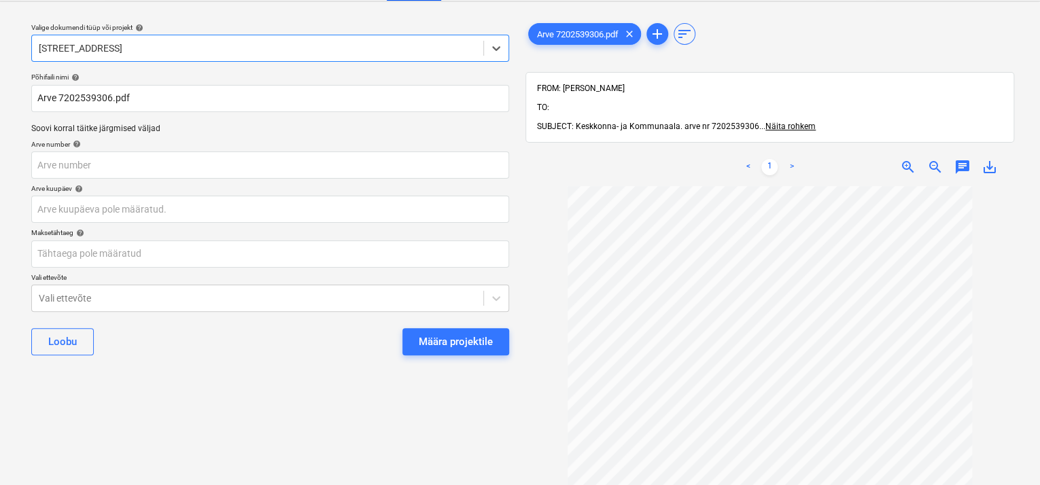
click at [444, 340] on div "Määra projektile" at bounding box center [456, 342] width 74 height 18
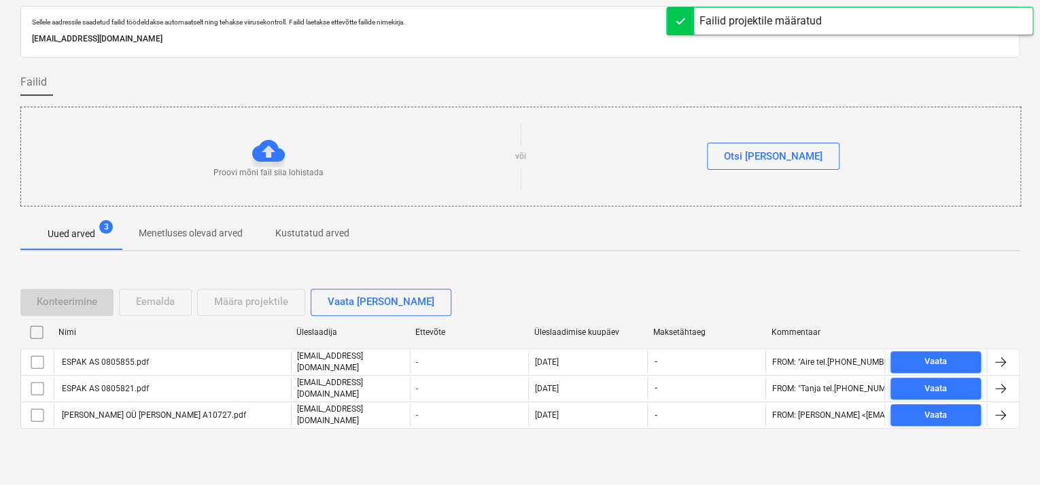
scroll to position [41, 0]
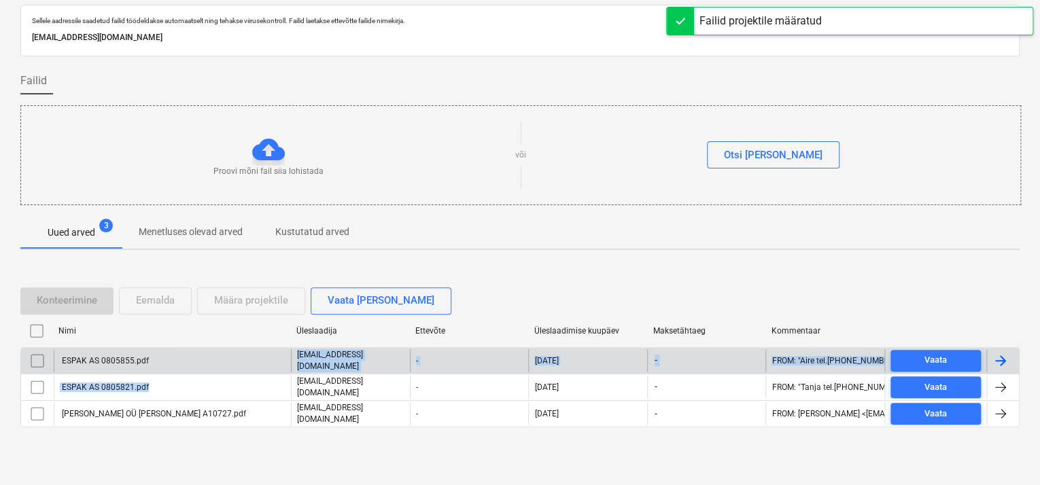
click at [158, 372] on div "ESPAK AS 0805855.pdf [EMAIL_ADDRESS][DOMAIN_NAME] - [DATE] - FROM: "Aire tel.[P…" at bounding box center [519, 387] width 999 height 81
click at [156, 364] on div "ESPAK AS 0805855.pdf" at bounding box center [172, 360] width 237 height 23
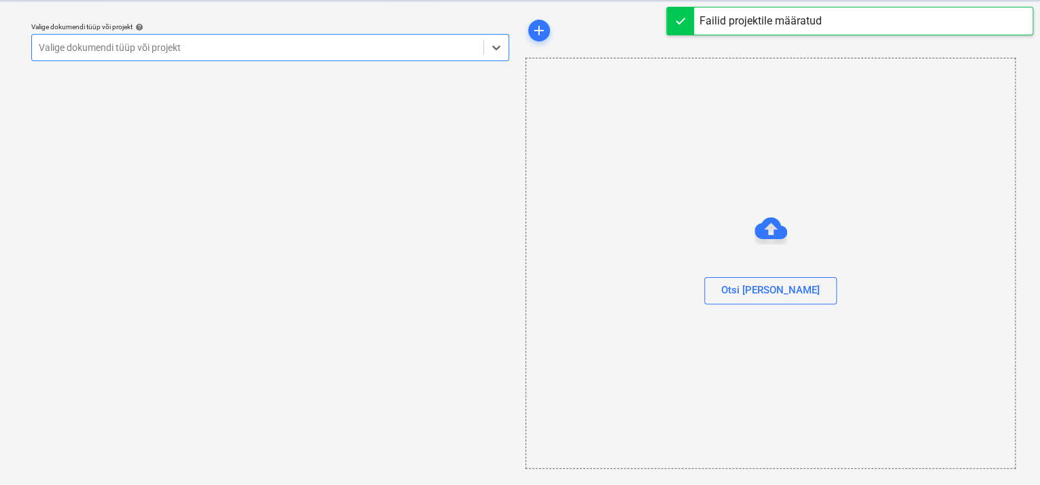
scroll to position [33, 0]
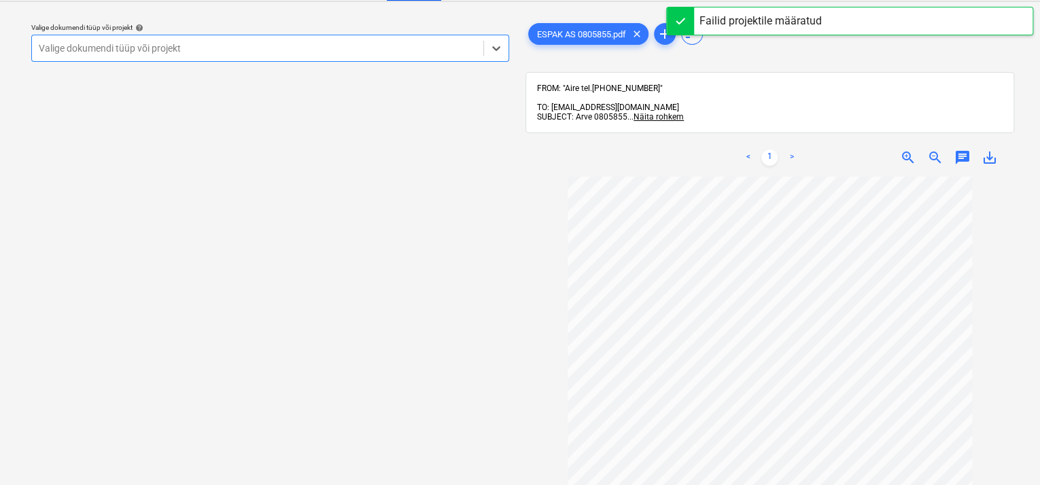
click at [419, 35] on div "Valige dokumendi tüüp või projekt" at bounding box center [270, 48] width 478 height 27
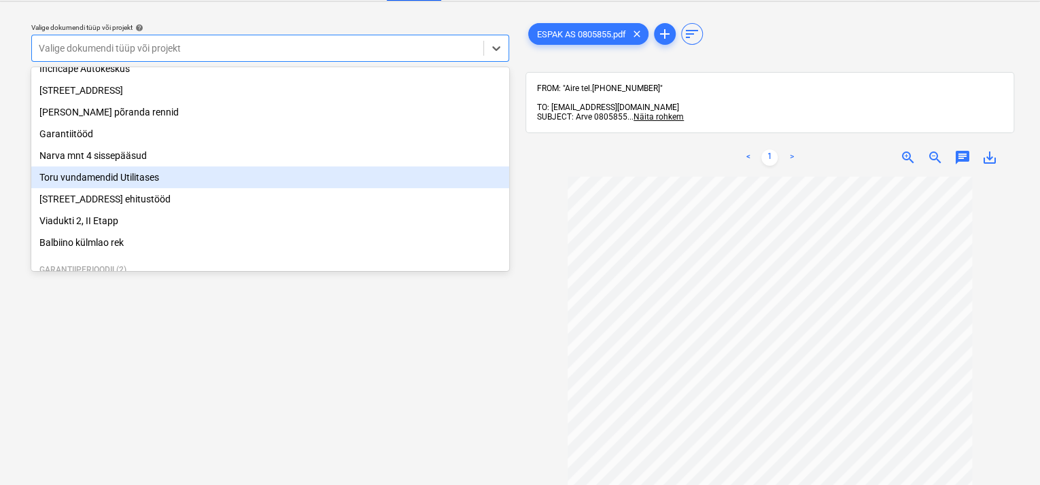
scroll to position [183, 0]
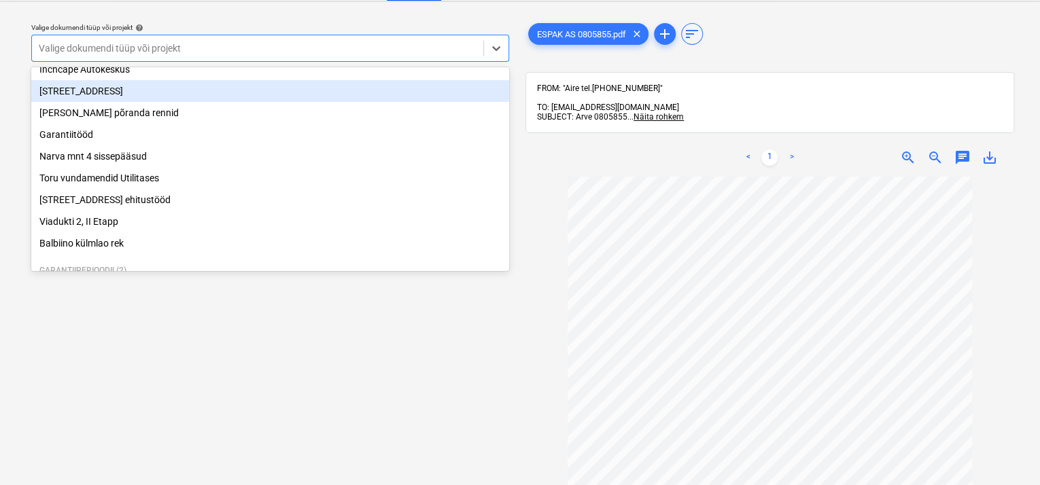
click at [124, 101] on div "[STREET_ADDRESS]" at bounding box center [270, 91] width 478 height 22
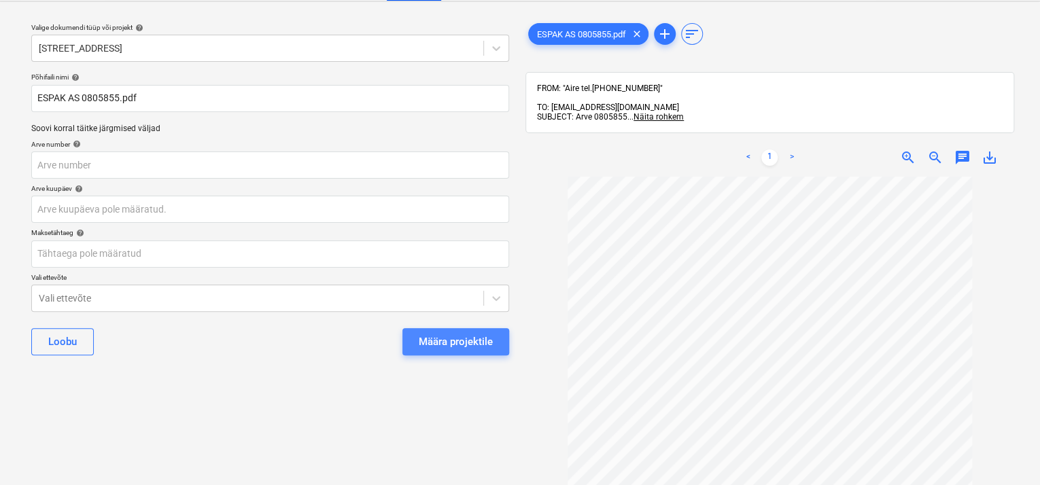
click at [440, 334] on div "Määra projektile" at bounding box center [456, 342] width 74 height 18
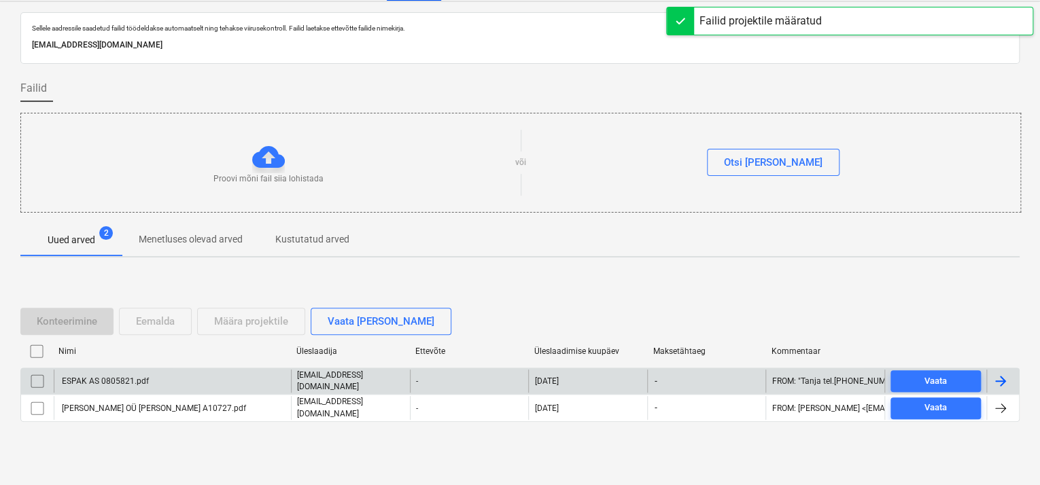
click at [152, 379] on div "ESPAK AS 0805821.pdf" at bounding box center [172, 381] width 237 height 23
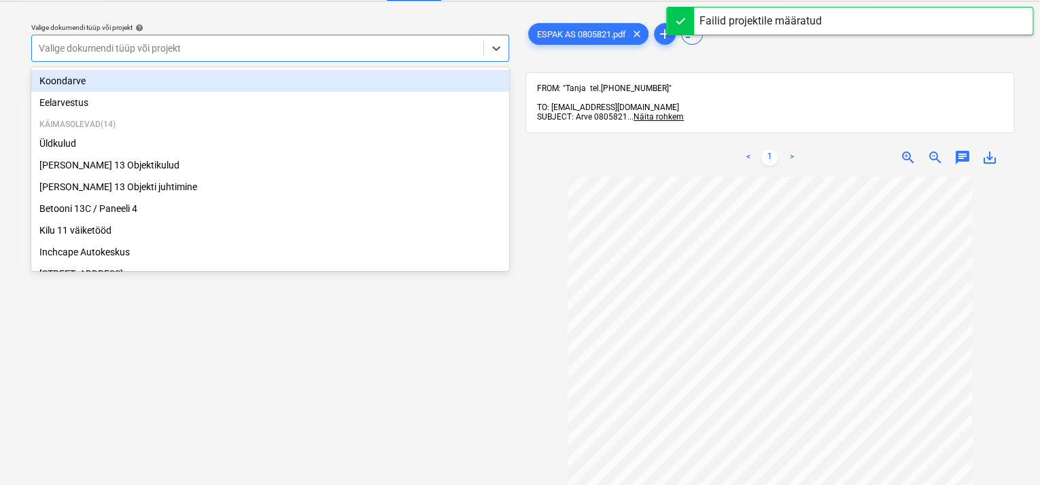
click at [364, 45] on div at bounding box center [258, 48] width 438 height 14
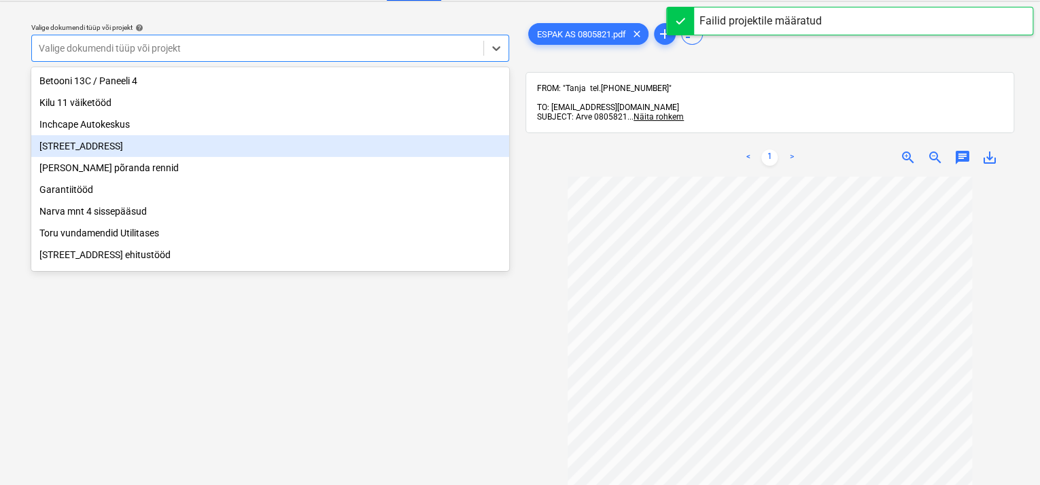
scroll to position [251, 0]
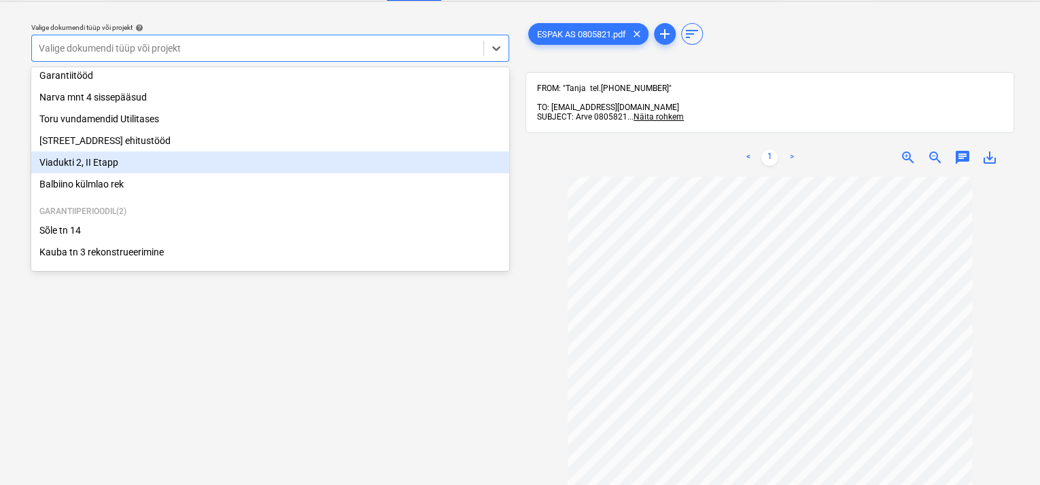
click at [105, 157] on div "Viadukti 2, II Etapp" at bounding box center [270, 163] width 478 height 22
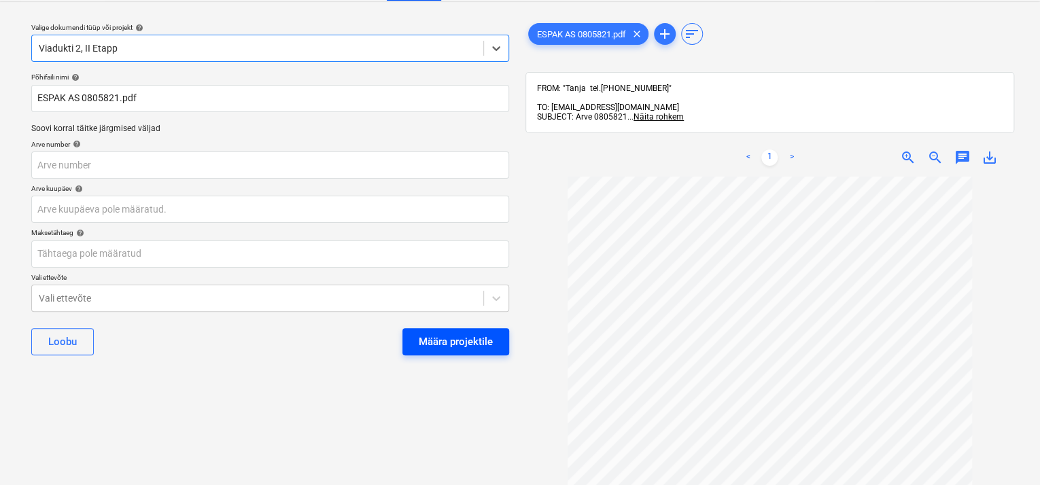
click at [445, 343] on div "Määra projektile" at bounding box center [456, 342] width 74 height 18
